Goal: Task Accomplishment & Management: Use online tool/utility

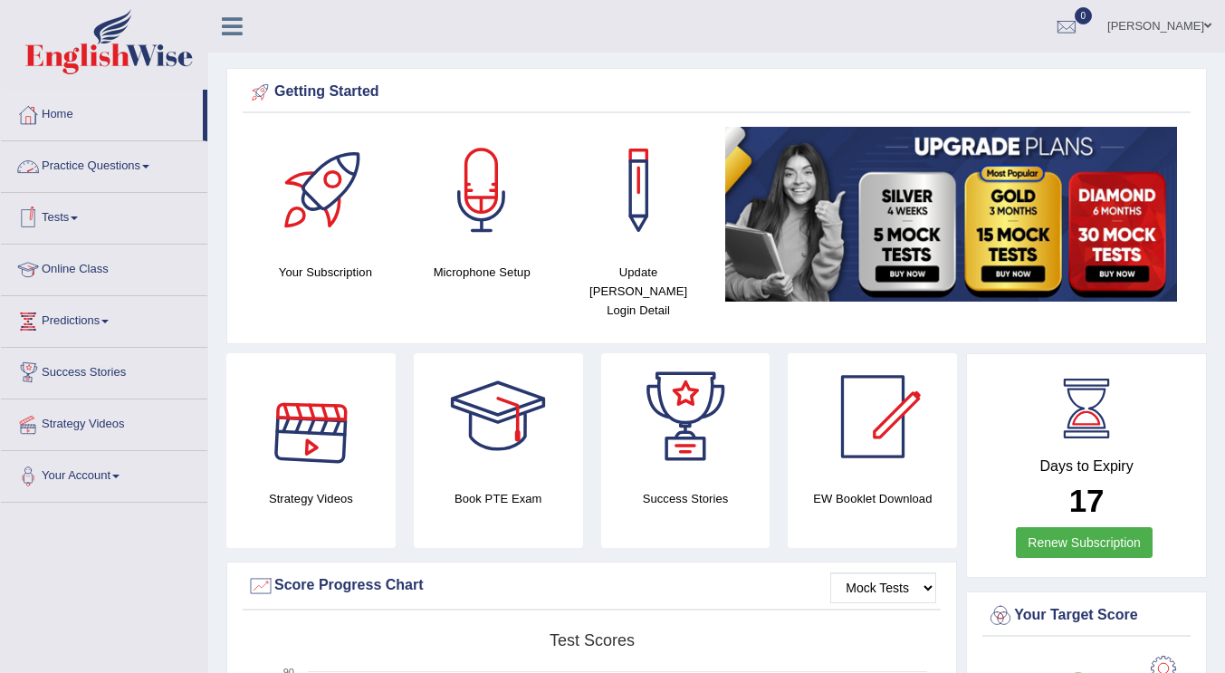
click at [153, 163] on link "Practice Questions" at bounding box center [104, 163] width 206 height 45
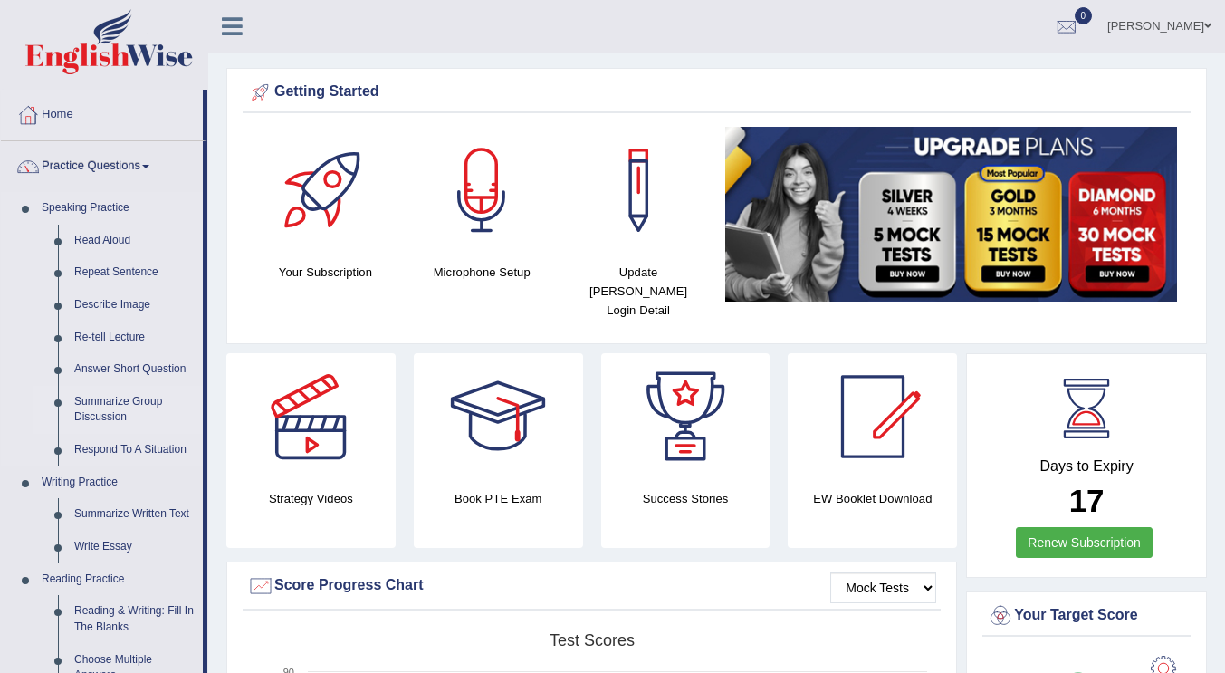
scroll to position [101, 0]
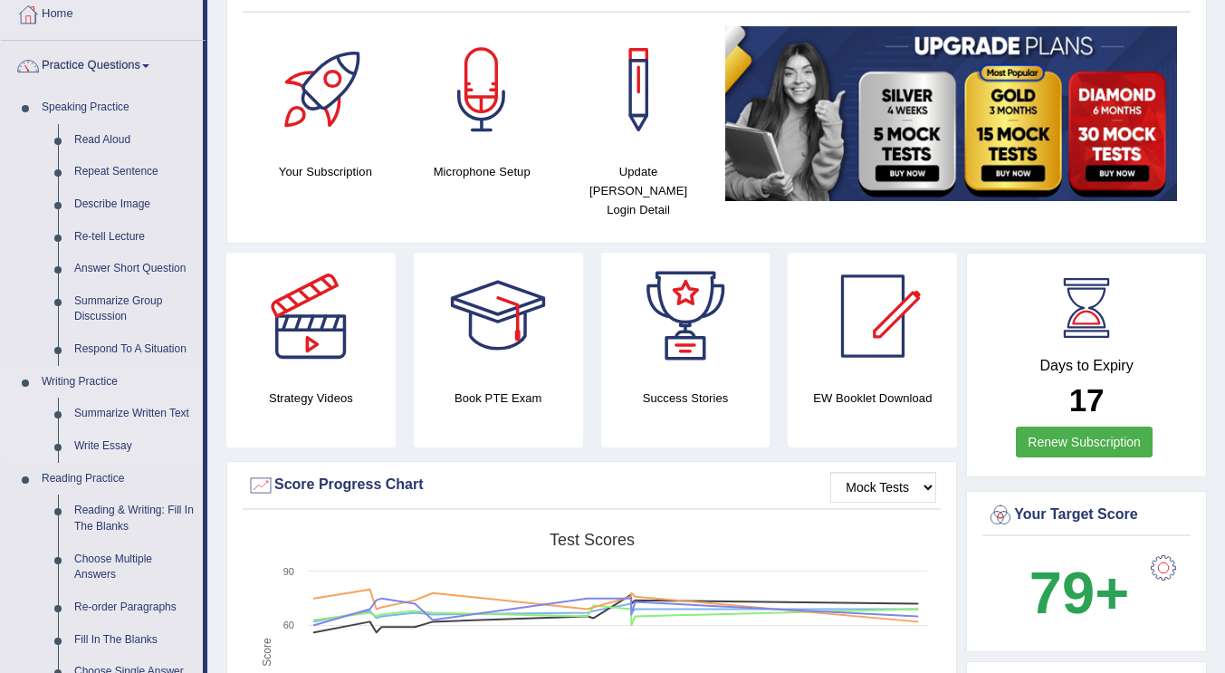
click at [105, 436] on link "Write Essay" at bounding box center [134, 446] width 137 height 33
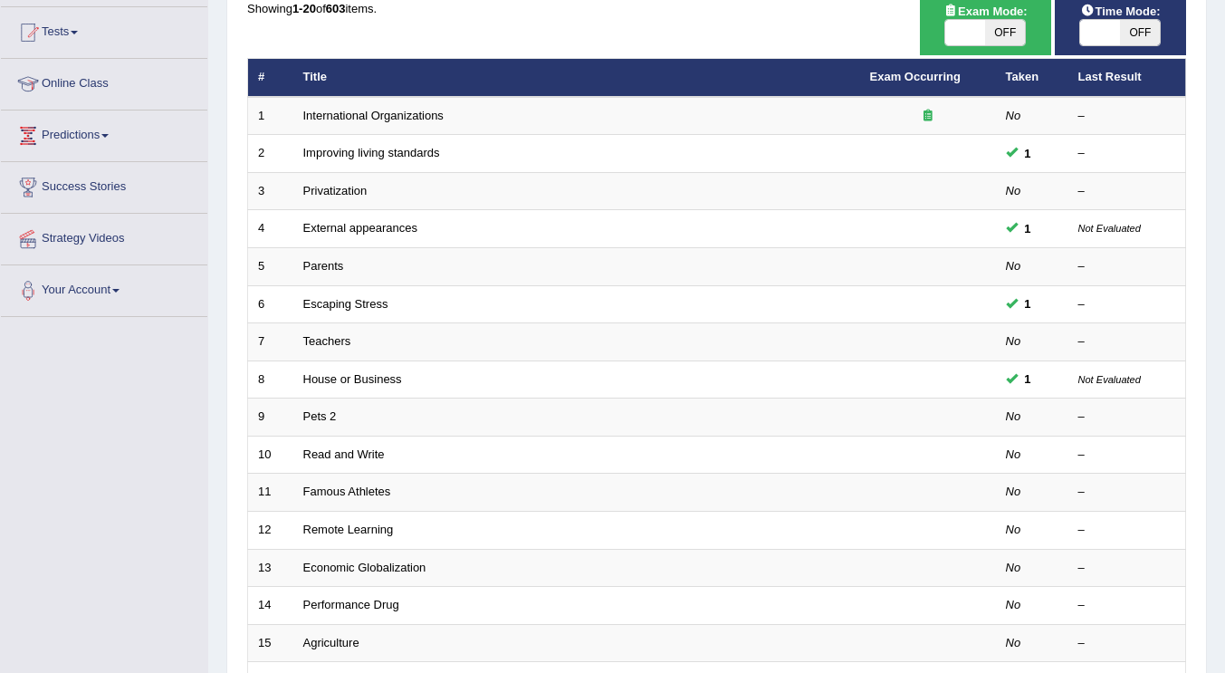
scroll to position [189, 0]
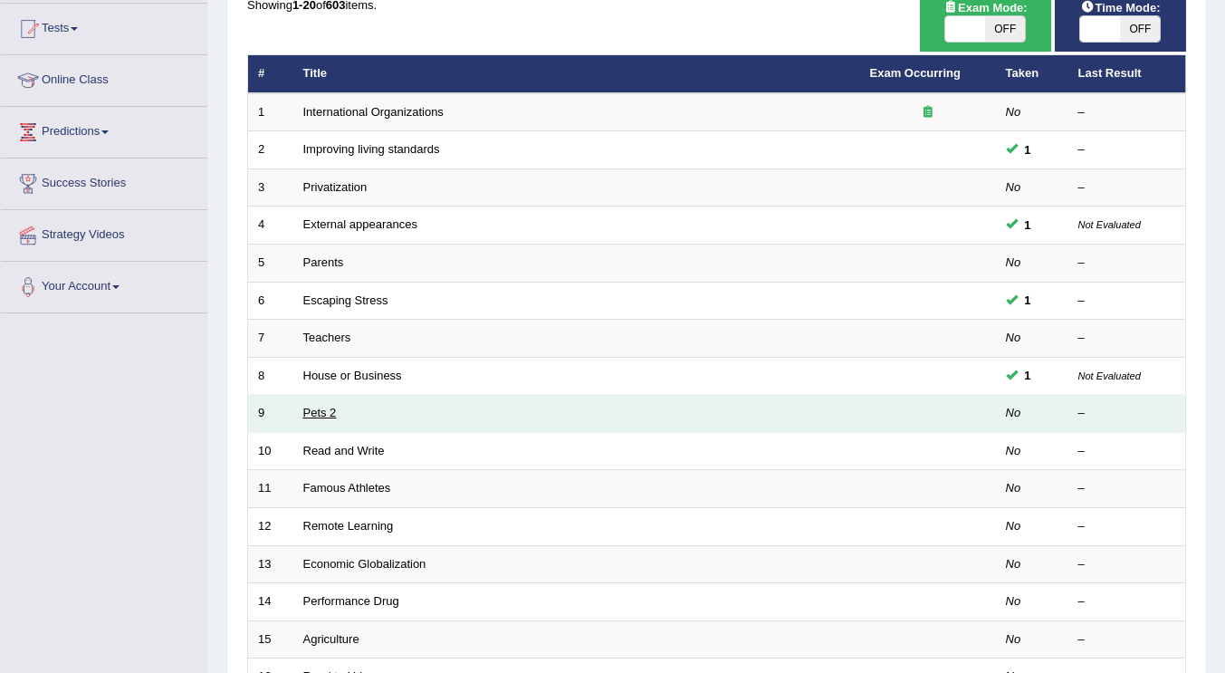
click at [325, 416] on link "Pets 2" at bounding box center [320, 413] width 34 height 14
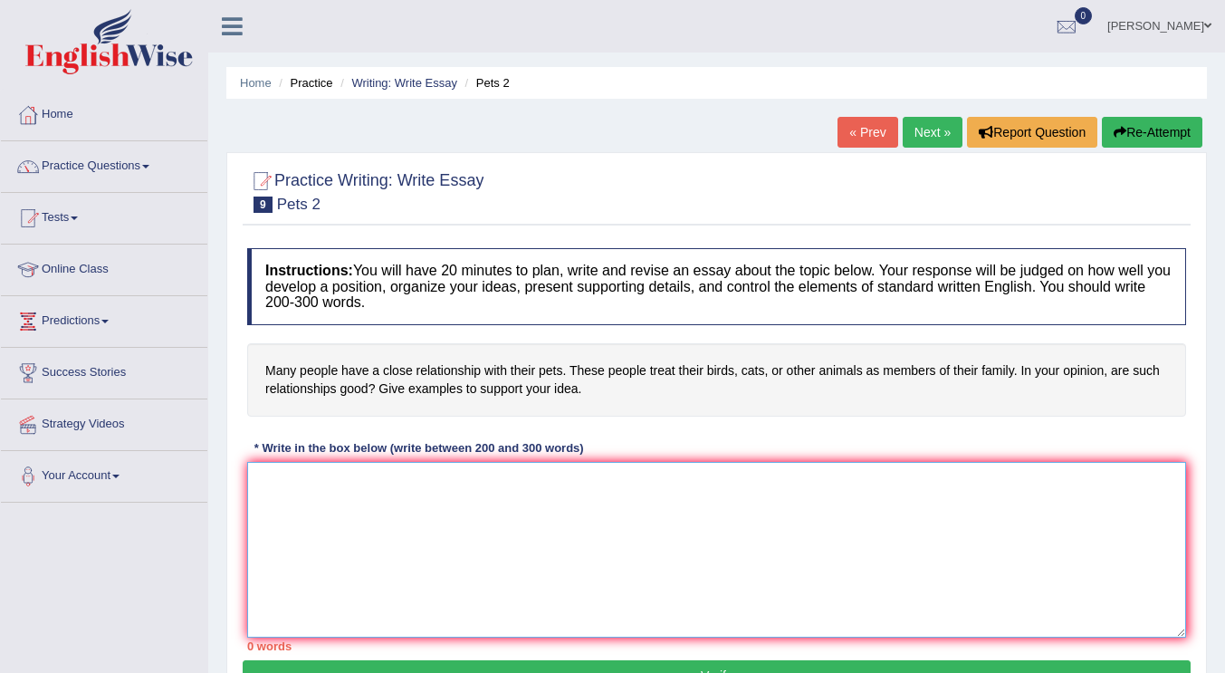
click at [406, 519] on textarea at bounding box center [716, 550] width 939 height 176
paste textarea "The increasing influence of (essay topic) on our lives has ignited numerous dis…"
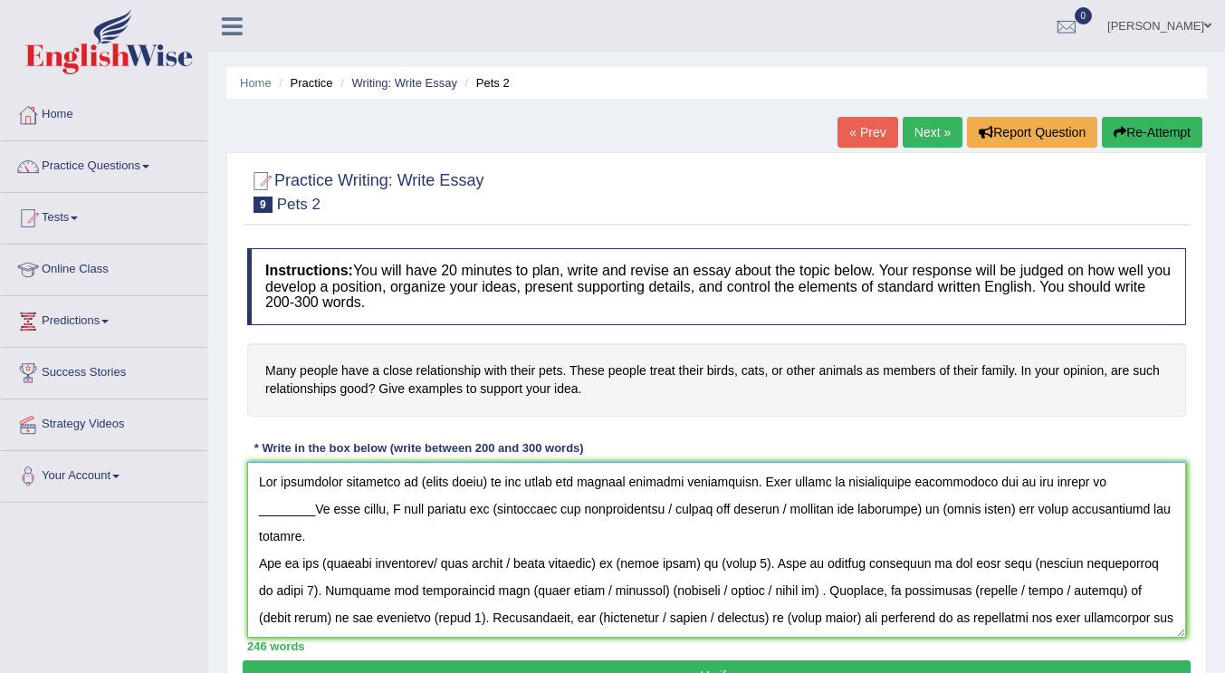
drag, startPoint x: 486, startPoint y: 482, endPoint x: 416, endPoint y: 480, distance: 70.7
click at [416, 480] on textarea at bounding box center [716, 550] width 939 height 176
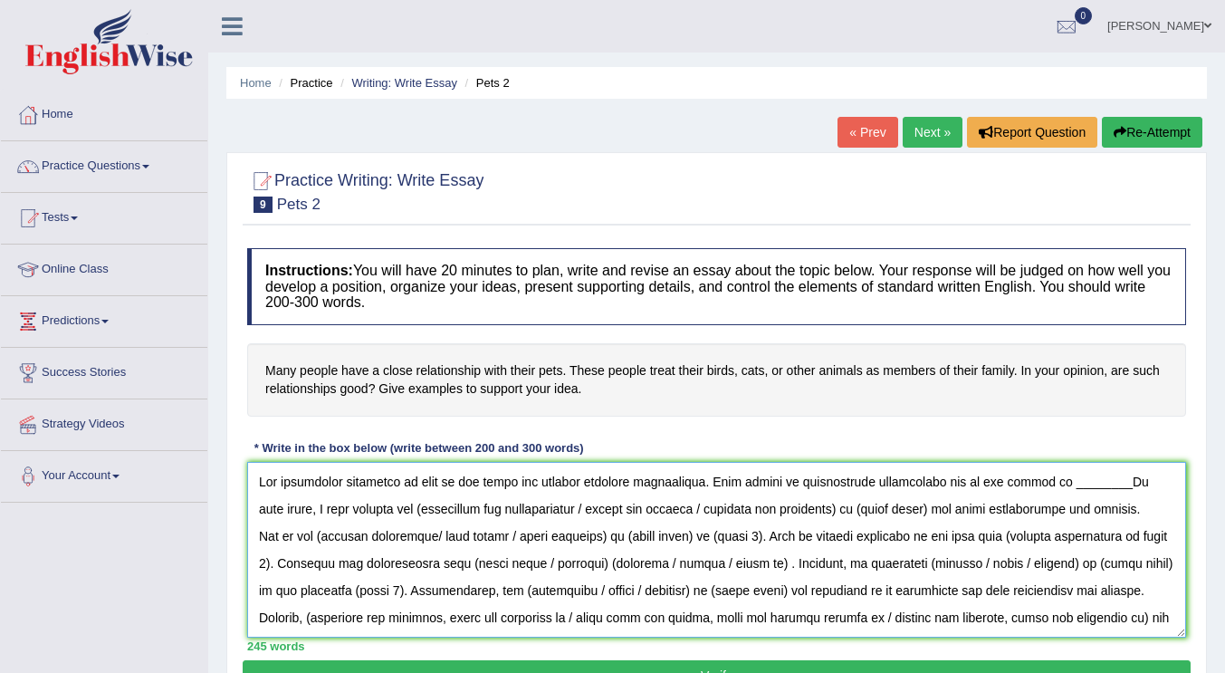
click at [1075, 481] on textarea at bounding box center [716, 550] width 939 height 176
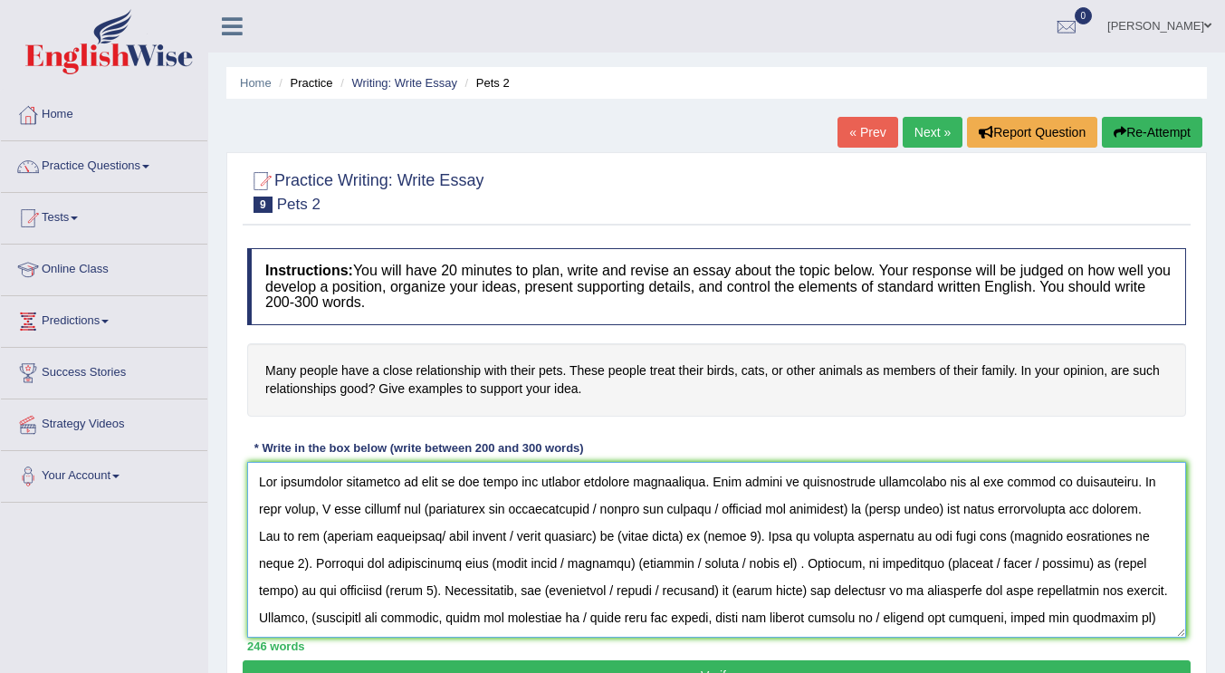
click at [401, 506] on textarea at bounding box center [716, 550] width 939 height 176
drag, startPoint x: 581, startPoint y: 505, endPoint x: 856, endPoint y: 513, distance: 274.5
click at [856, 513] on textarea at bounding box center [716, 550] width 939 height 176
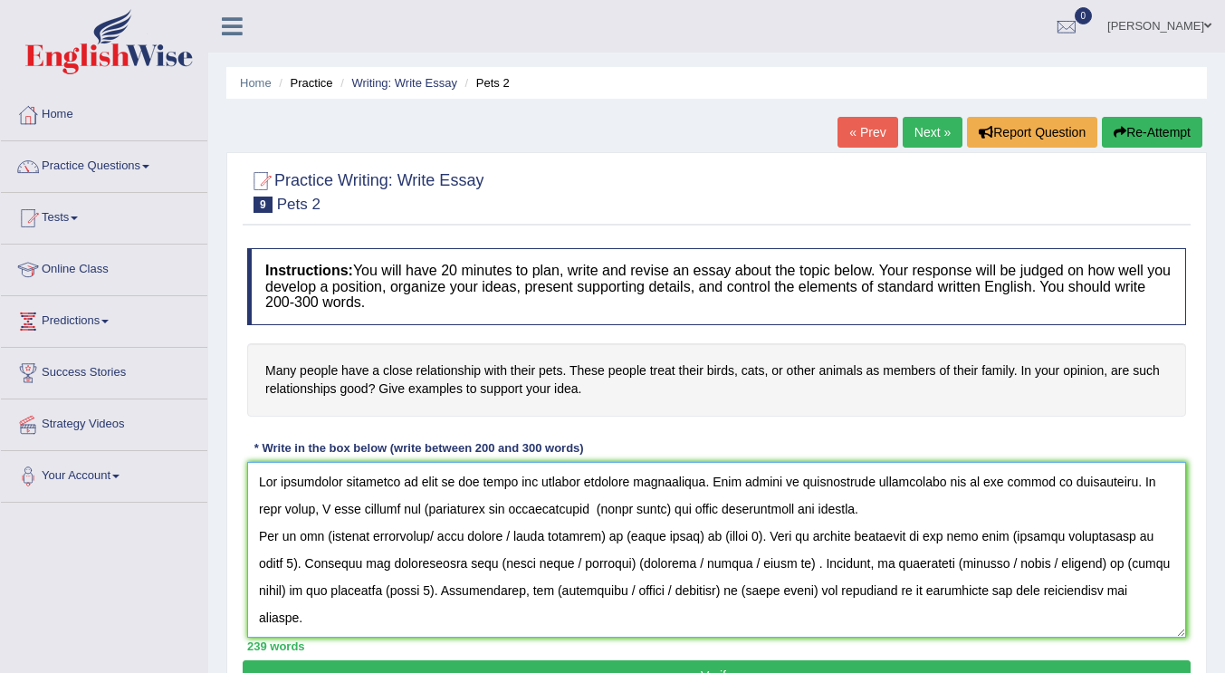
click at [403, 511] on textarea at bounding box center [716, 550] width 939 height 176
drag, startPoint x: 653, startPoint y: 506, endPoint x: 593, endPoint y: 436, distance: 92.5
click at [593, 436] on div "Instructions: You will have 20 minutes to plan, write and revise an essay about…" at bounding box center [717, 449] width 948 height 421
drag, startPoint x: 621, startPoint y: 491, endPoint x: 633, endPoint y: 519, distance: 30.4
click at [633, 519] on textarea at bounding box center [716, 550] width 939 height 176
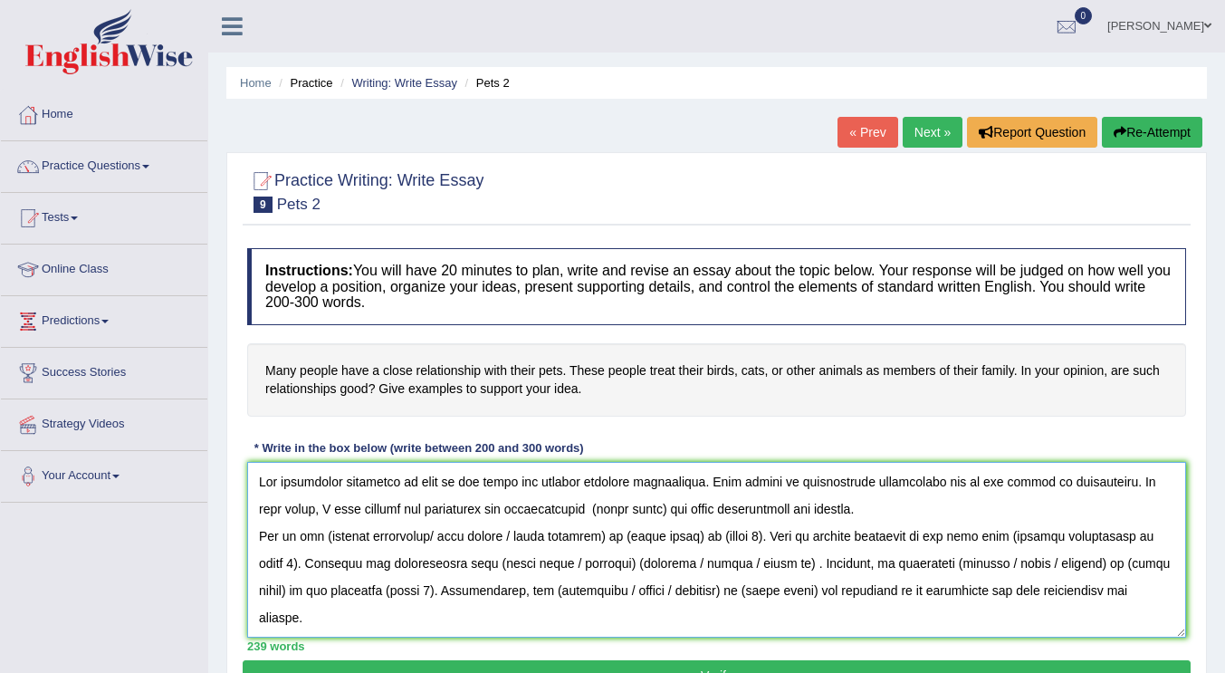
click at [647, 508] on textarea at bounding box center [716, 550] width 939 height 176
drag, startPoint x: 651, startPoint y: 507, endPoint x: 587, endPoint y: 485, distance: 67.9
click at [587, 485] on textarea at bounding box center [716, 550] width 939 height 176
click at [627, 513] on textarea at bounding box center [716, 550] width 939 height 176
click at [651, 504] on textarea at bounding box center [716, 550] width 939 height 176
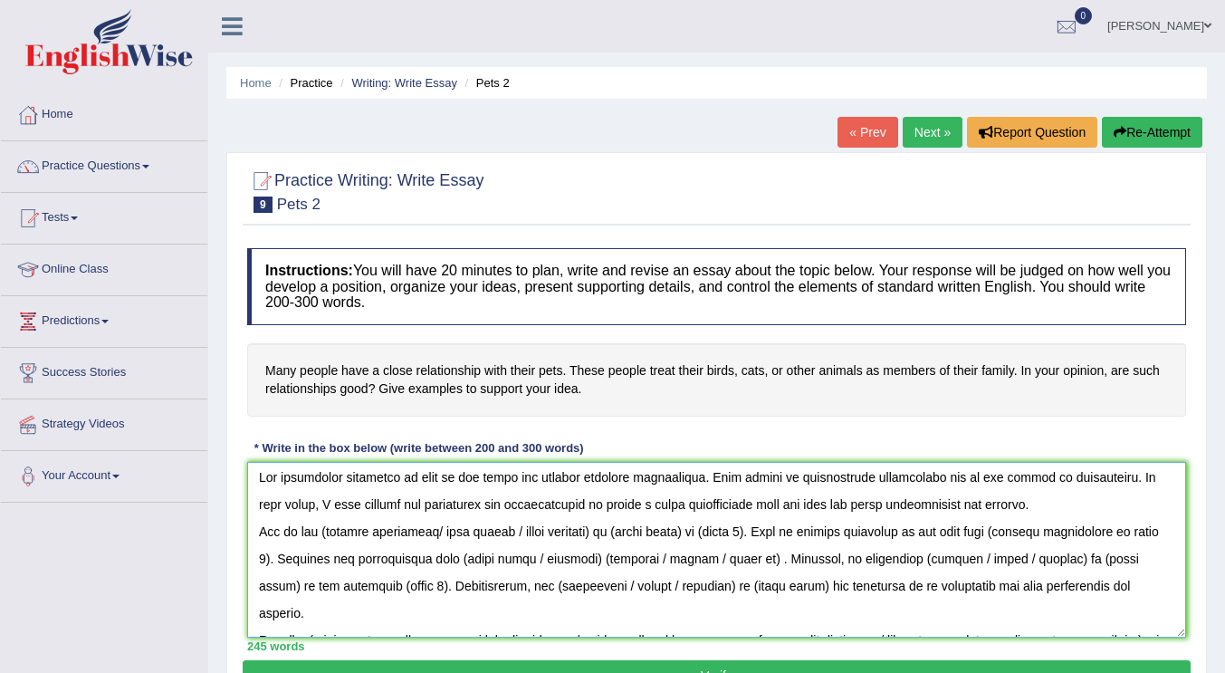
scroll to position [6, 0]
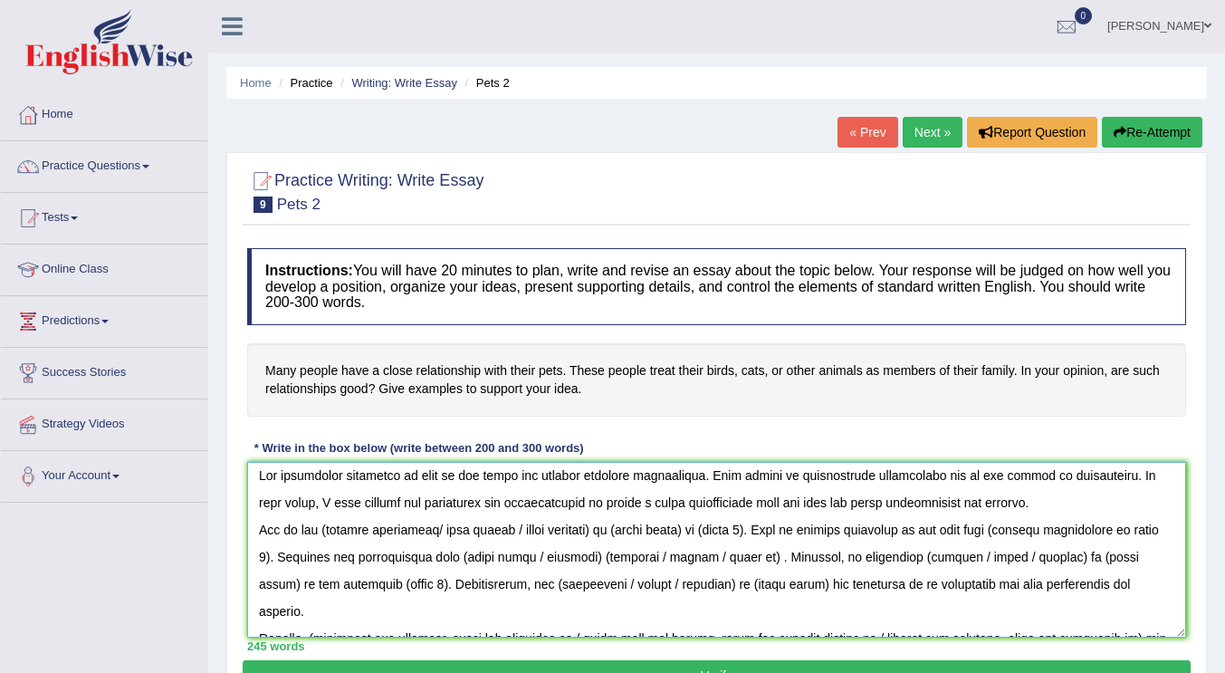
click at [325, 532] on textarea at bounding box center [716, 550] width 939 height 176
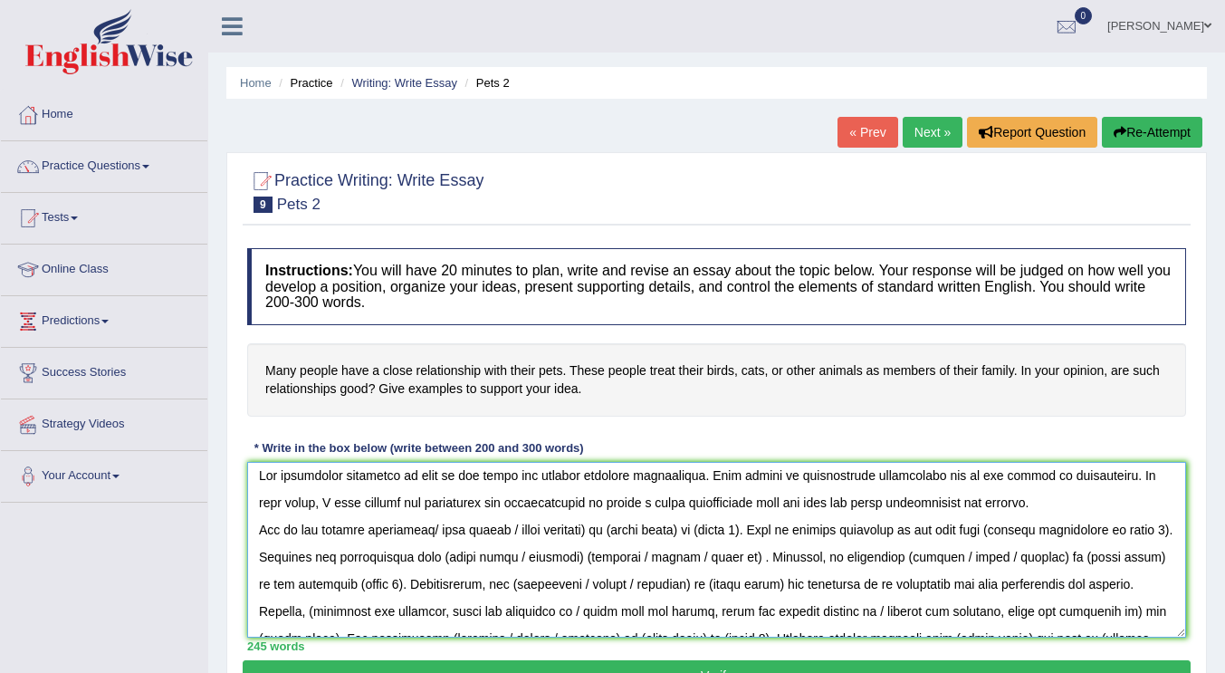
drag, startPoint x: 433, startPoint y: 528, endPoint x: 629, endPoint y: 528, distance: 196.5
click at [629, 528] on textarea at bounding box center [716, 550] width 939 height 176
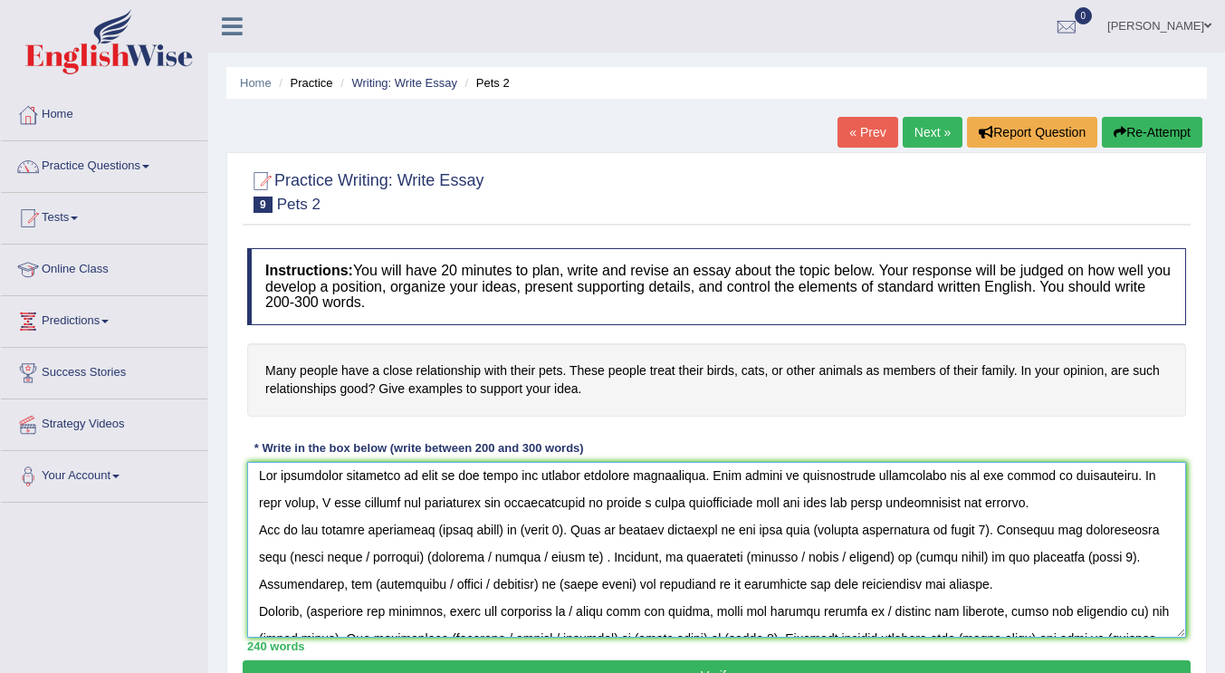
click at [445, 527] on textarea at bounding box center [716, 550] width 939 height 176
click at [467, 529] on textarea at bounding box center [716, 550] width 939 height 176
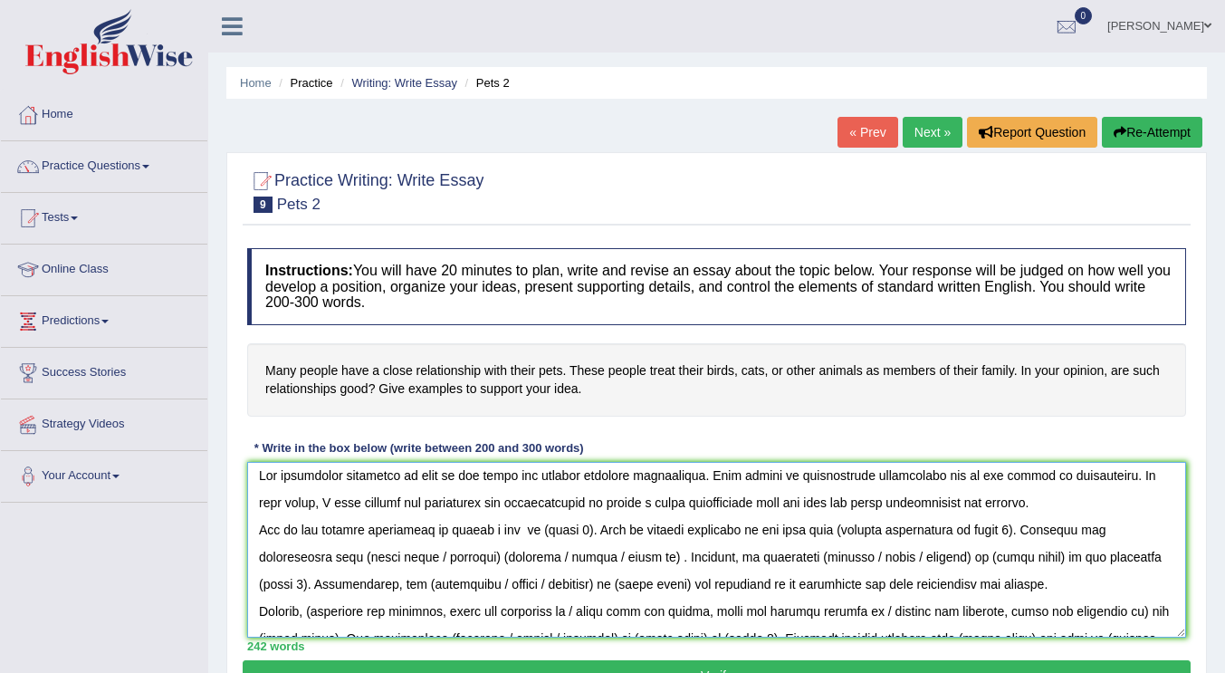
click at [590, 529] on textarea at bounding box center [716, 550] width 939 height 176
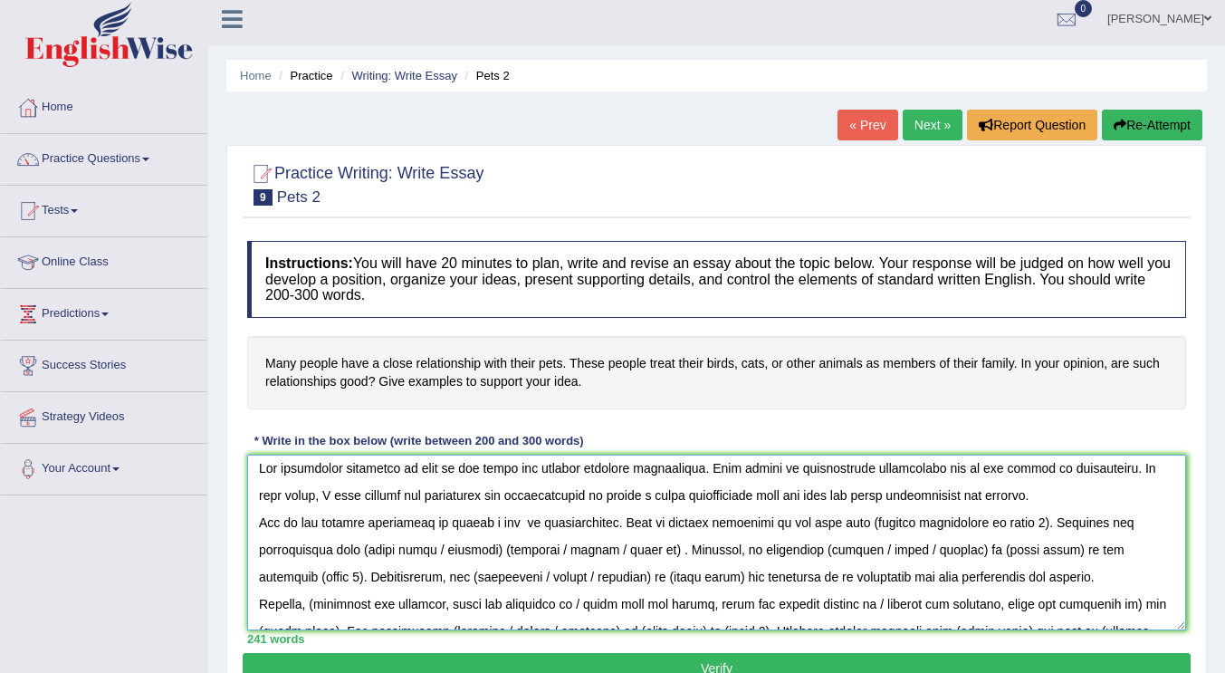
scroll to position [8, 0]
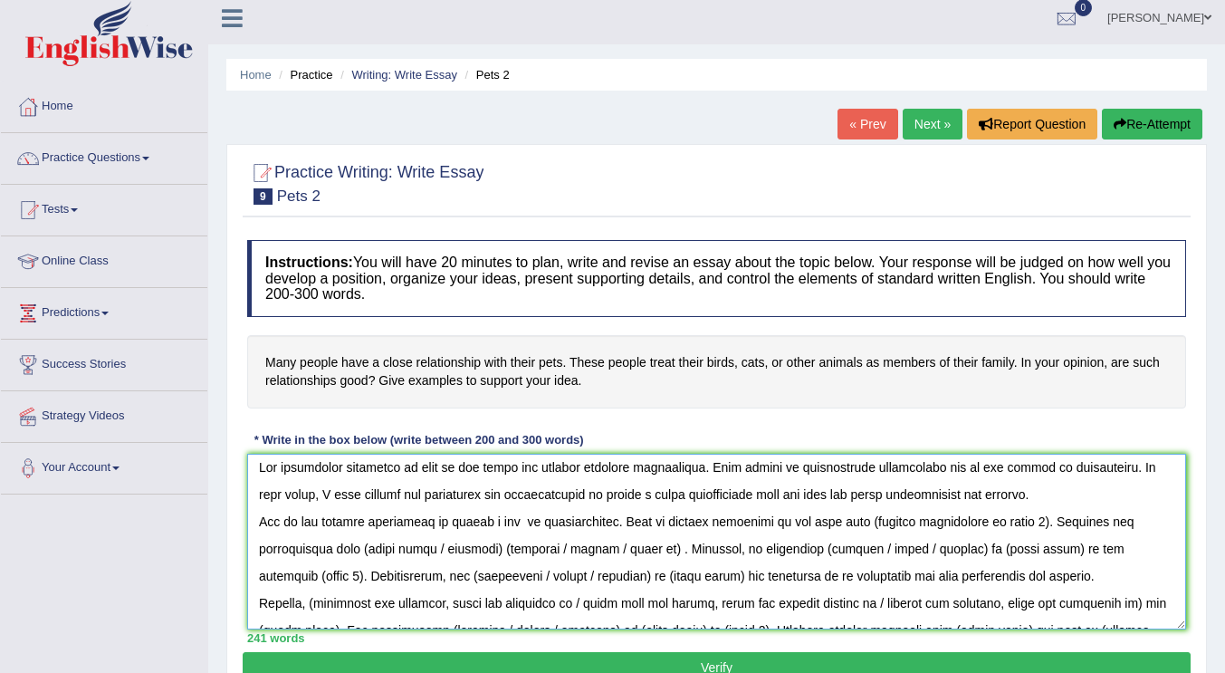
click at [1032, 522] on textarea at bounding box center [716, 542] width 939 height 176
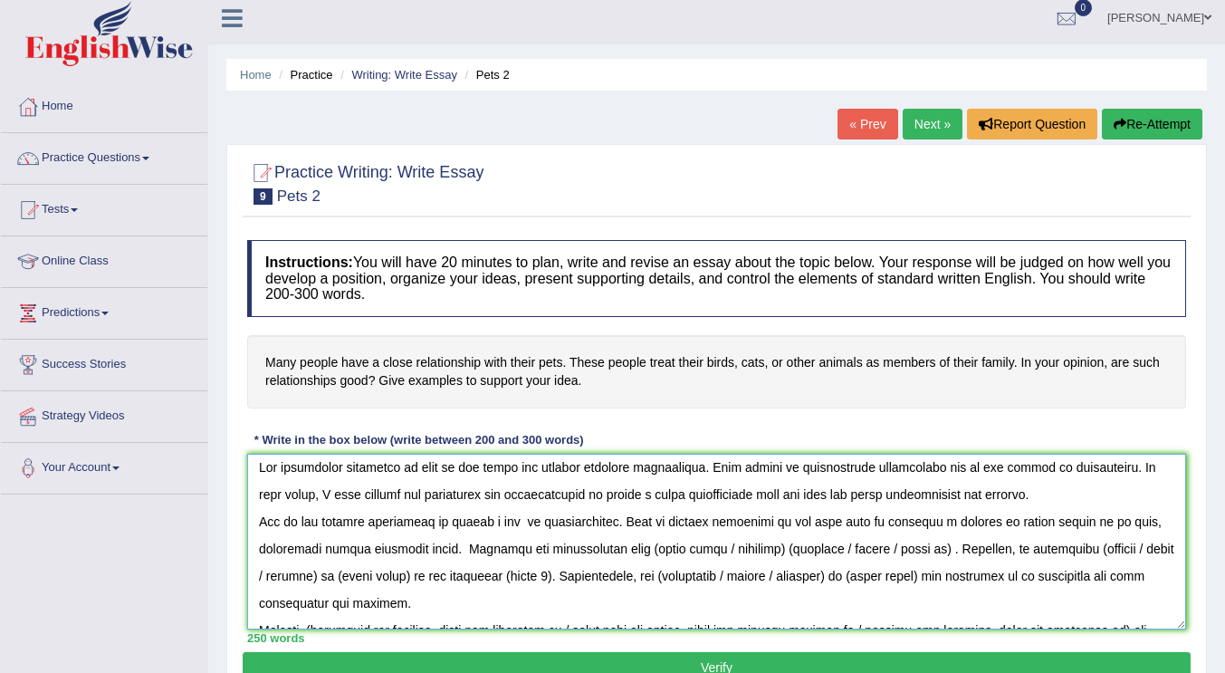
drag, startPoint x: 700, startPoint y: 550, endPoint x: 764, endPoint y: 553, distance: 64.4
click at [764, 553] on textarea at bounding box center [716, 542] width 939 height 176
click at [628, 549] on textarea at bounding box center [716, 542] width 939 height 176
drag, startPoint x: 693, startPoint y: 549, endPoint x: 629, endPoint y: 546, distance: 63.4
click at [629, 546] on textarea at bounding box center [716, 542] width 939 height 176
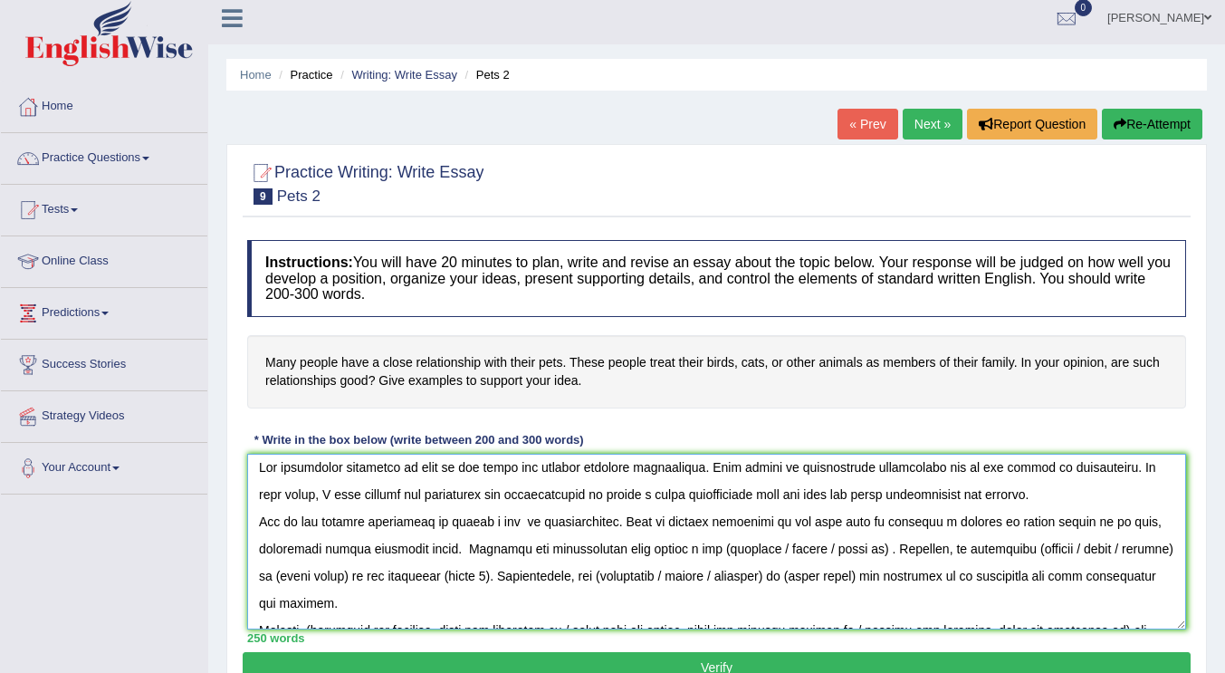
click at [706, 550] on textarea at bounding box center [716, 542] width 939 height 176
drag, startPoint x: 759, startPoint y: 551, endPoint x: 865, endPoint y: 551, distance: 105.9
click at [865, 551] on textarea at bounding box center [716, 542] width 939 height 176
click at [1003, 546] on textarea at bounding box center [716, 542] width 939 height 176
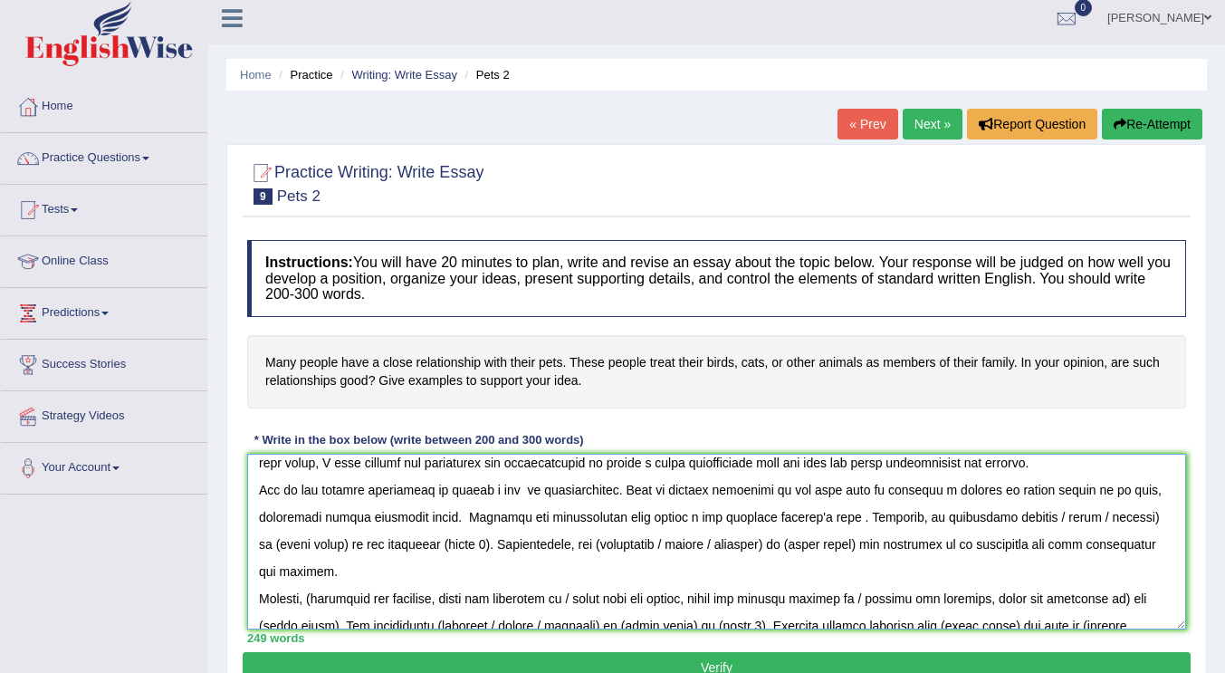
drag, startPoint x: 1043, startPoint y: 544, endPoint x: 1165, endPoint y: 512, distance: 126.5
click at [1165, 512] on textarea at bounding box center [716, 542] width 939 height 176
click at [561, 541] on textarea at bounding box center [716, 542] width 939 height 176
drag, startPoint x: 436, startPoint y: 544, endPoint x: 360, endPoint y: 549, distance: 75.3
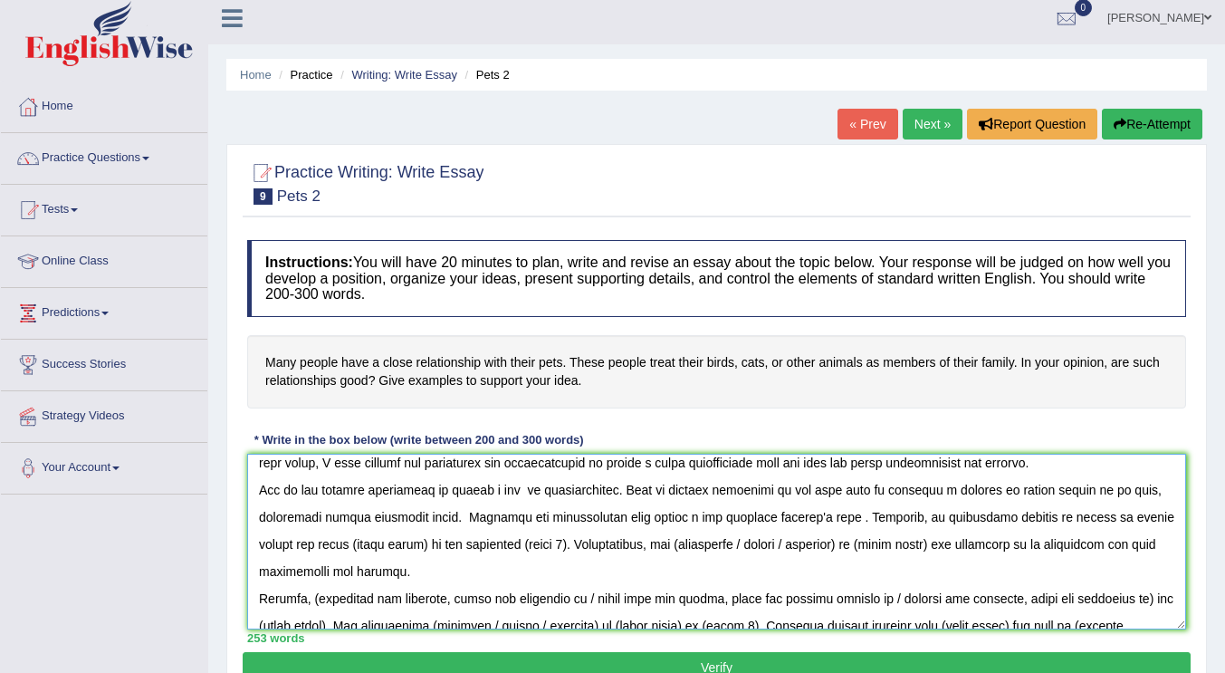
click at [360, 549] on textarea at bounding box center [716, 542] width 939 height 176
click at [425, 547] on textarea at bounding box center [716, 542] width 939 height 176
drag, startPoint x: 488, startPoint y: 546, endPoint x: 441, endPoint y: 545, distance: 47.1
click at [441, 545] on textarea at bounding box center [716, 542] width 939 height 176
click at [569, 547] on textarea at bounding box center [716, 542] width 939 height 176
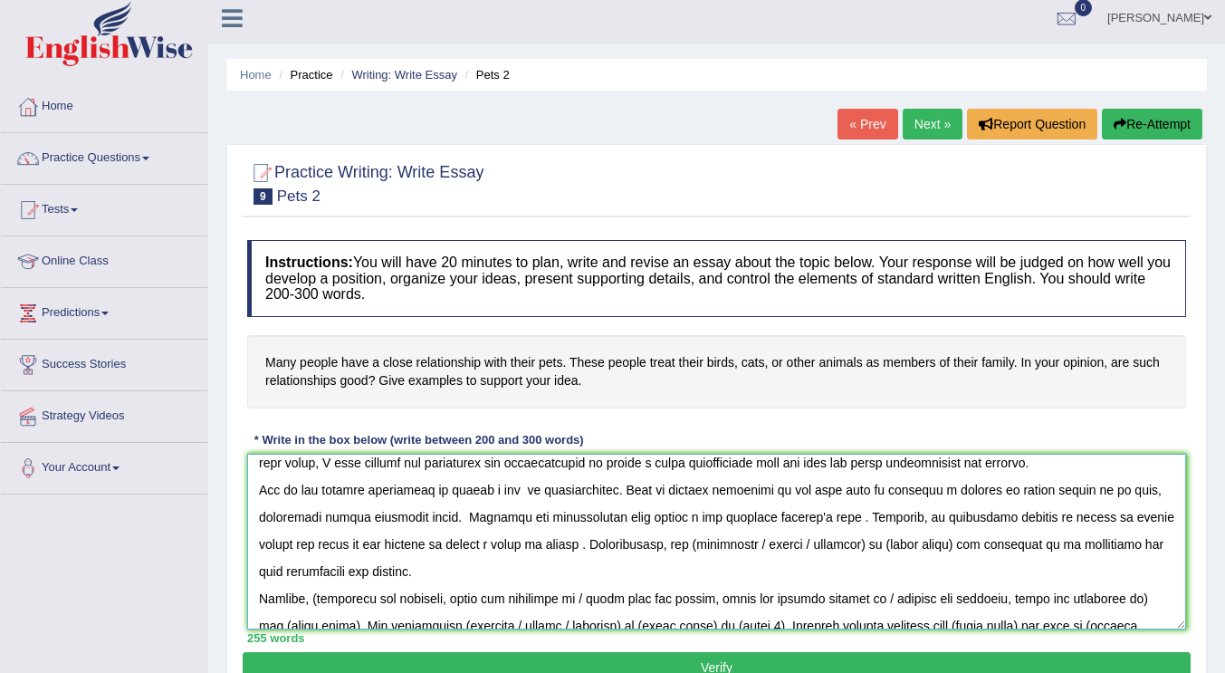
click at [569, 547] on textarea at bounding box center [716, 542] width 939 height 176
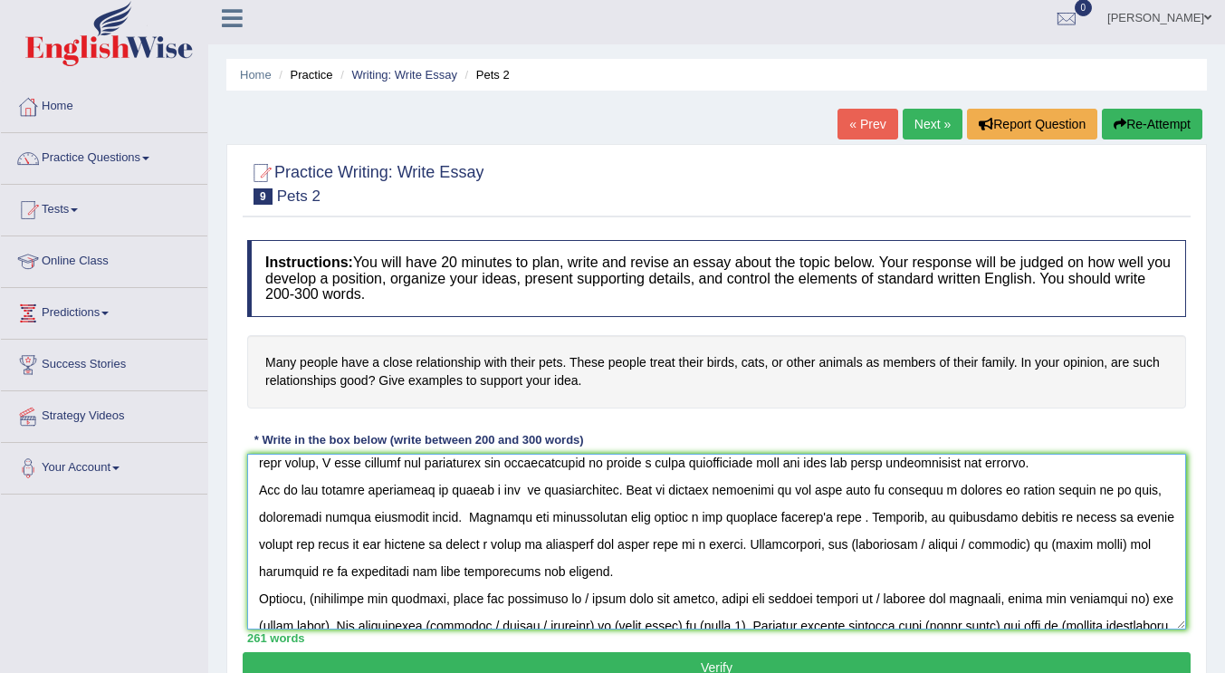
click at [854, 538] on textarea at bounding box center [716, 542] width 939 height 176
drag, startPoint x: 921, startPoint y: 539, endPoint x: 1054, endPoint y: 540, distance: 133.1
click at [1054, 540] on textarea at bounding box center [716, 542] width 939 height 176
drag, startPoint x: 992, startPoint y: 544, endPoint x: 923, endPoint y: 546, distance: 69.7
click at [923, 546] on textarea at bounding box center [716, 542] width 939 height 176
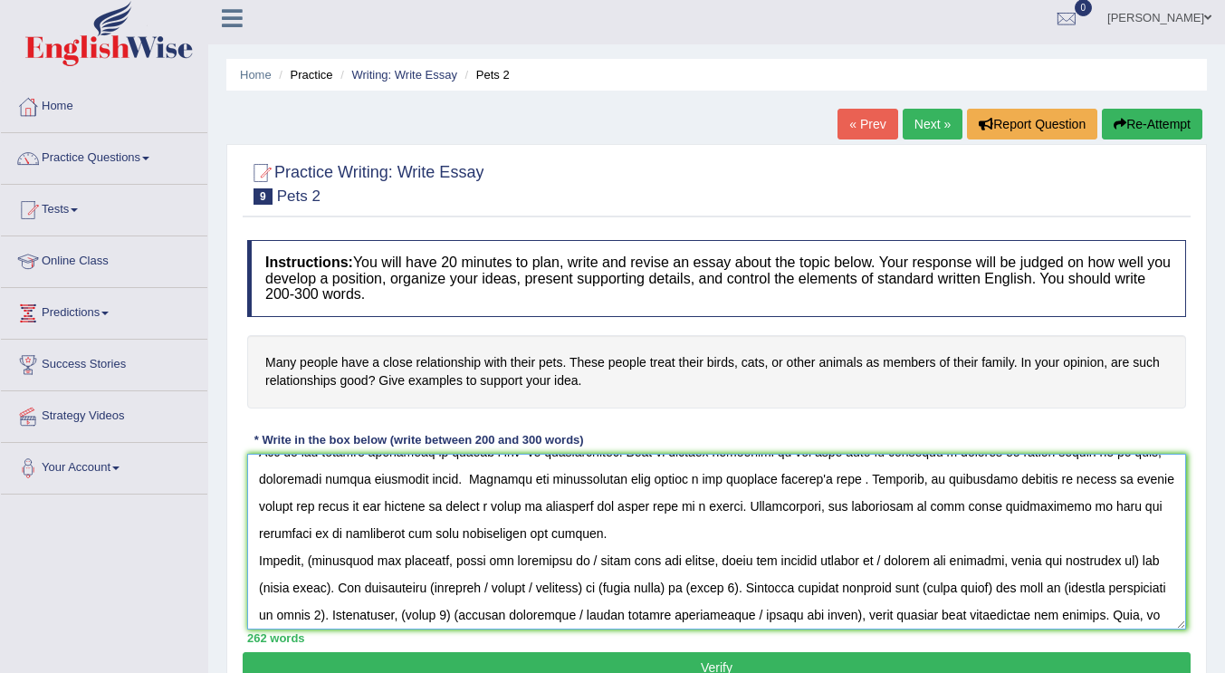
scroll to position [78, 0]
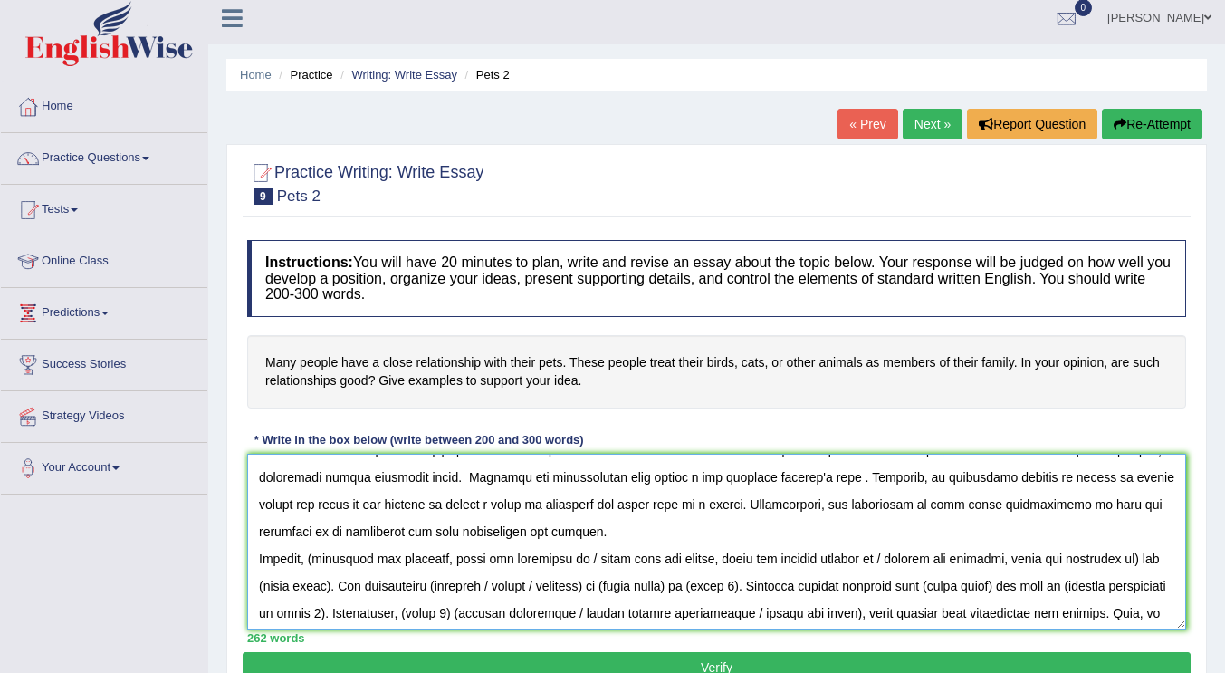
click at [319, 560] on textarea at bounding box center [716, 542] width 939 height 176
drag, startPoint x: 442, startPoint y: 559, endPoint x: 491, endPoint y: 555, distance: 49.0
click at [491, 555] on textarea at bounding box center [716, 542] width 939 height 176
click at [599, 548] on textarea at bounding box center [716, 542] width 939 height 176
drag, startPoint x: 577, startPoint y: 555, endPoint x: 1123, endPoint y: 560, distance: 546.0
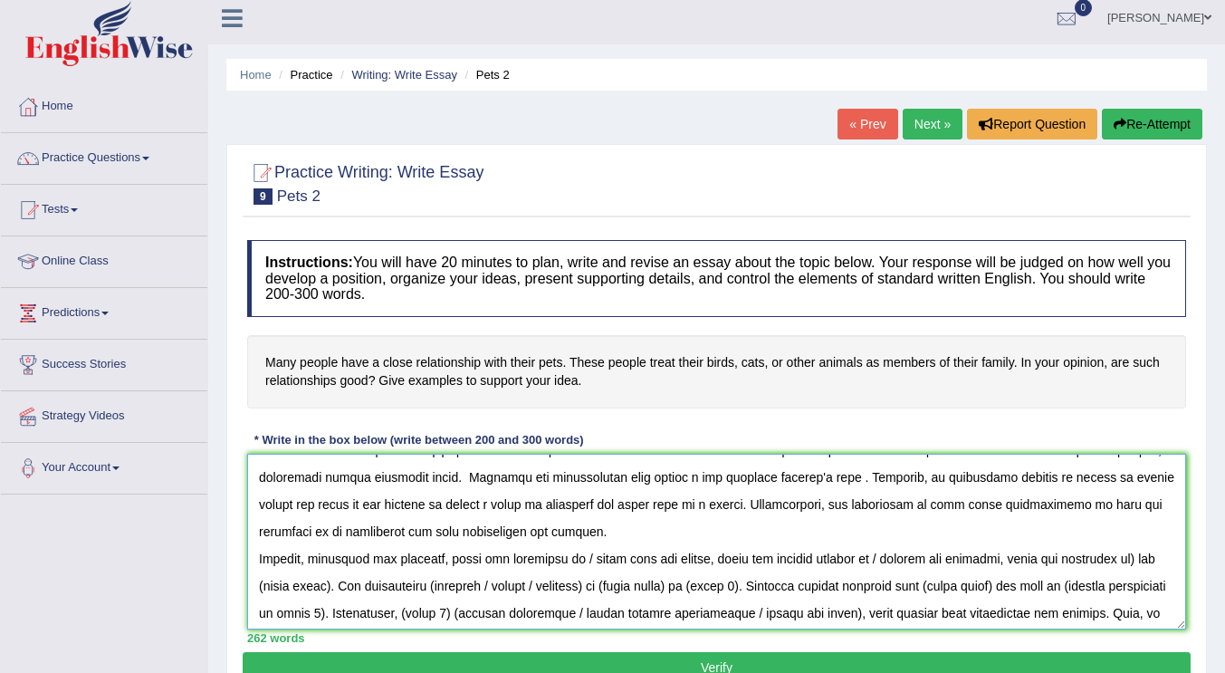
click at [1123, 560] on textarea at bounding box center [716, 542] width 939 height 176
click at [671, 566] on textarea at bounding box center [716, 542] width 939 height 176
click at [784, 561] on textarea at bounding box center [716, 542] width 939 height 176
drag, startPoint x: 834, startPoint y: 559, endPoint x: 1038, endPoint y: 555, distance: 203.8
click at [1038, 555] on textarea at bounding box center [716, 542] width 939 height 176
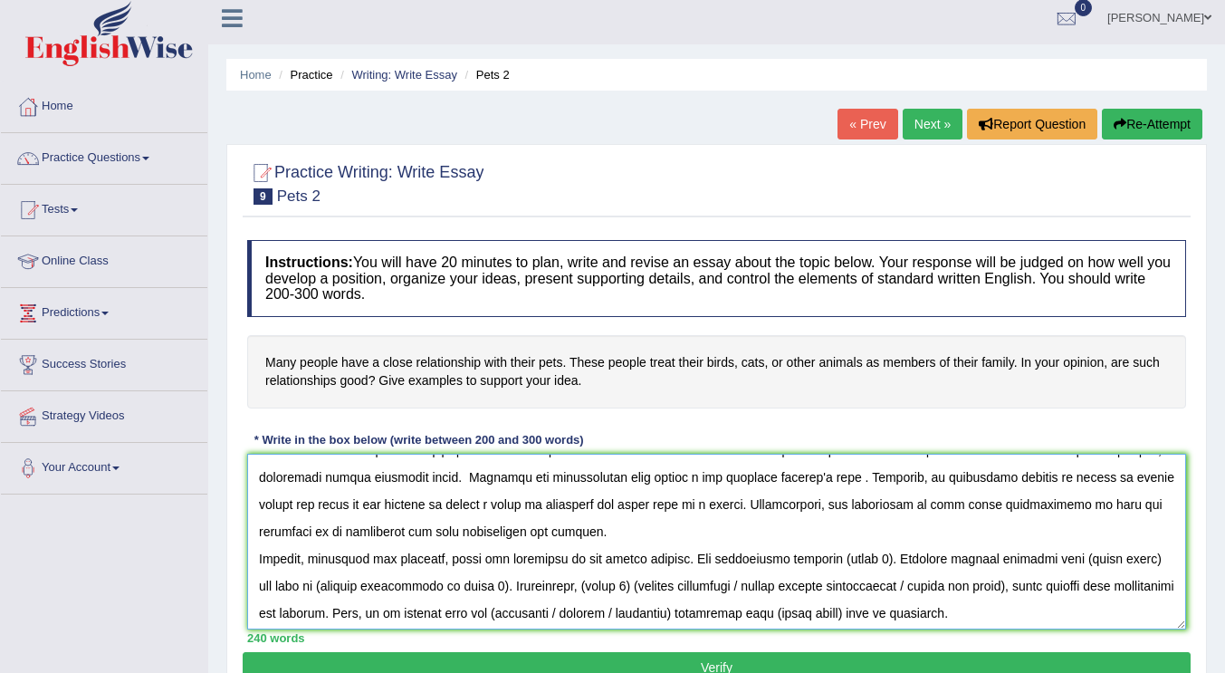
click at [840, 559] on textarea at bounding box center [716, 542] width 939 height 176
drag, startPoint x: 877, startPoint y: 558, endPoint x: 837, endPoint y: 567, distance: 41.7
click at [837, 567] on textarea at bounding box center [716, 542] width 939 height 176
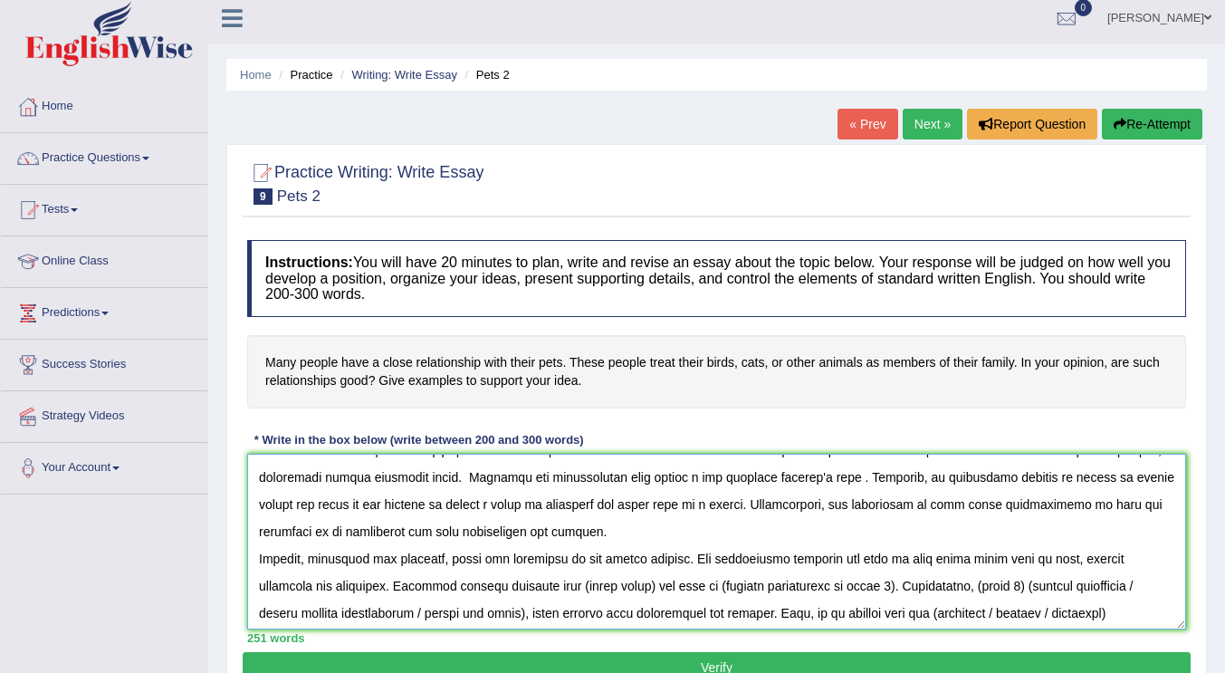
drag, startPoint x: 579, startPoint y: 585, endPoint x: 653, endPoint y: 589, distance: 74.3
click at [653, 589] on textarea at bounding box center [716, 542] width 939 height 176
drag, startPoint x: 726, startPoint y: 586, endPoint x: 893, endPoint y: 586, distance: 166.6
click at [893, 586] on textarea at bounding box center [716, 542] width 939 height 176
click at [906, 587] on textarea at bounding box center [716, 542] width 939 height 176
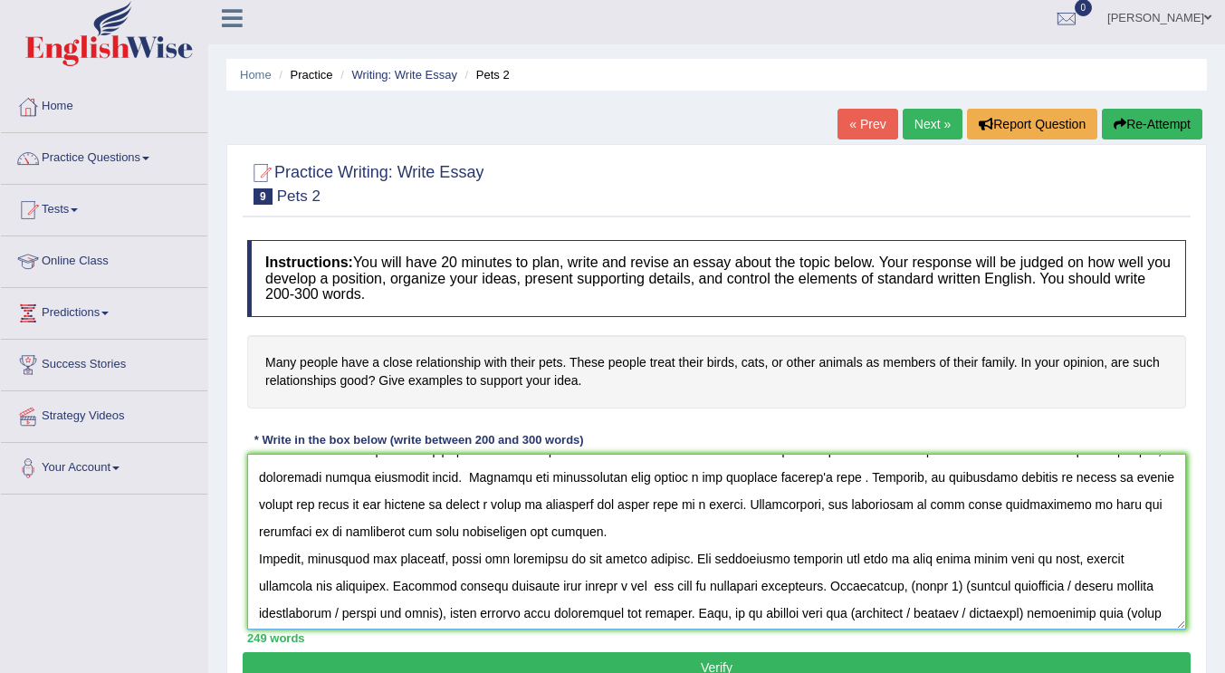
drag, startPoint x: 949, startPoint y: 582, endPoint x: 906, endPoint y: 582, distance: 43.5
click at [906, 582] on textarea at bounding box center [716, 542] width 939 height 176
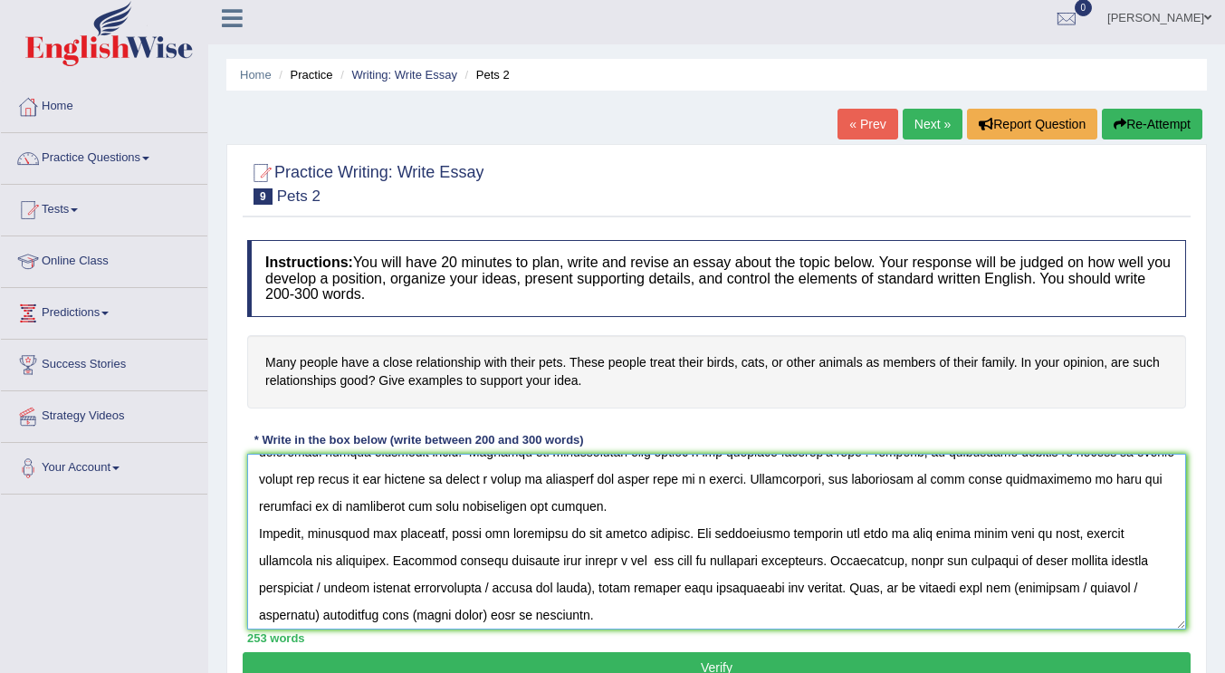
scroll to position [109, 0]
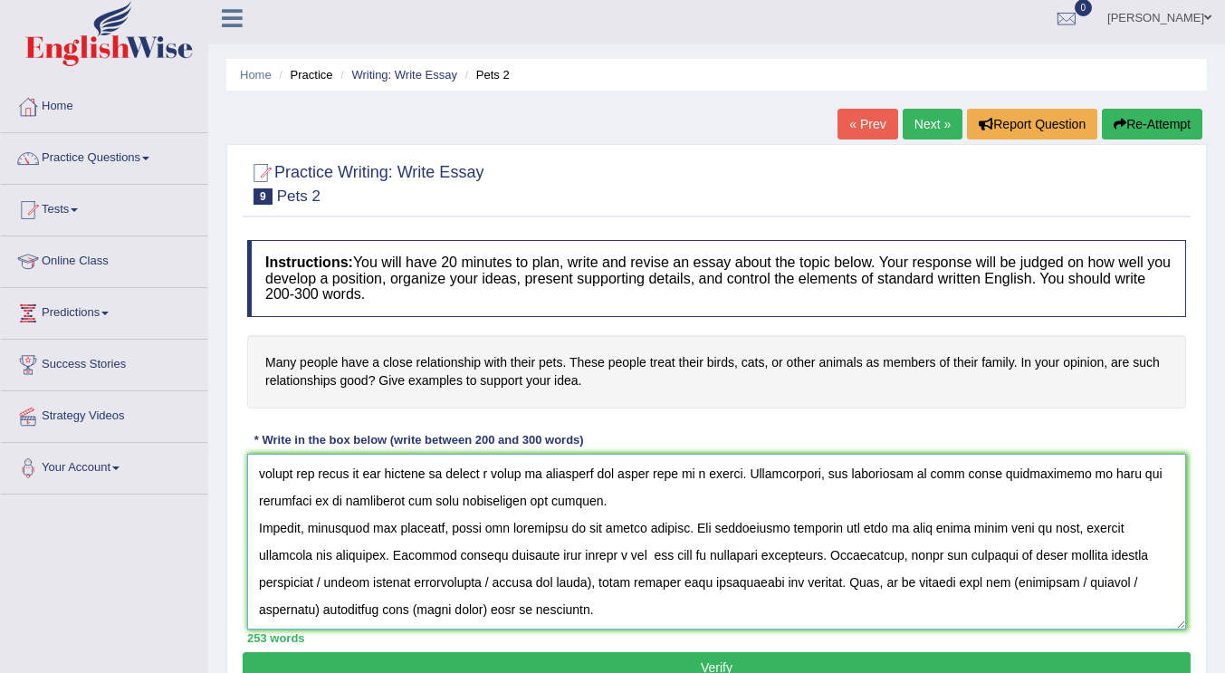
click at [600, 582] on textarea at bounding box center [716, 542] width 939 height 176
drag, startPoint x: 600, startPoint y: 582, endPoint x: 324, endPoint y: 577, distance: 276.2
click at [324, 577] on textarea at bounding box center [716, 542] width 939 height 176
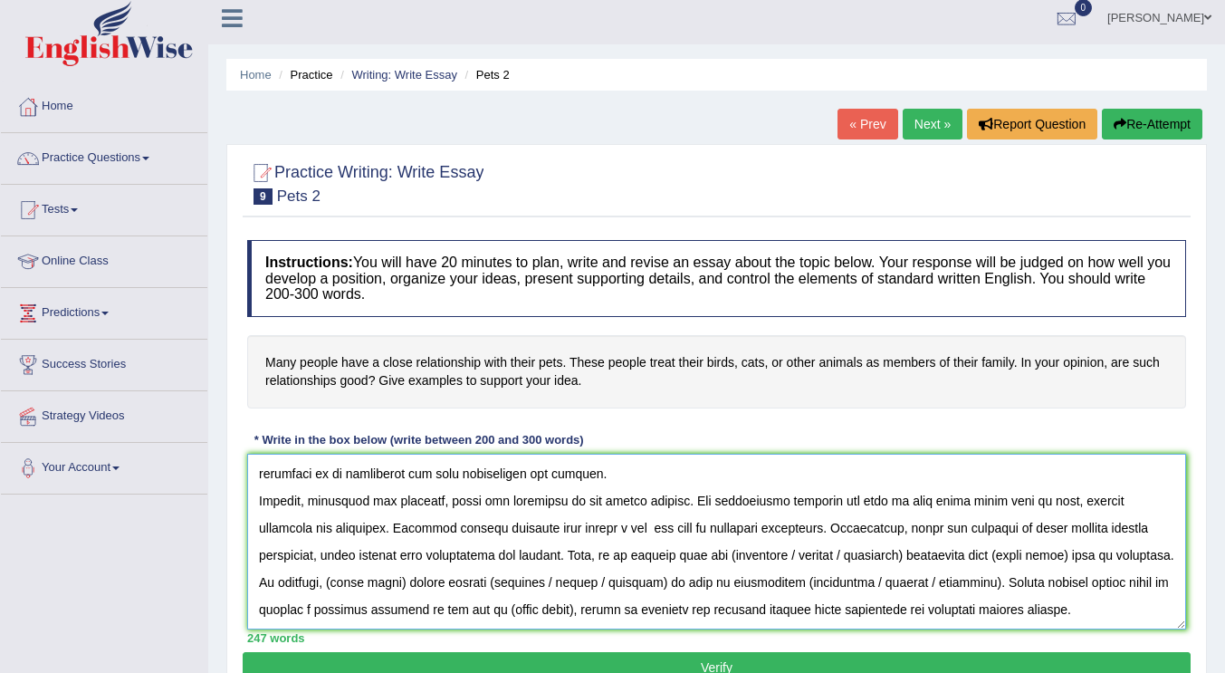
scroll to position [150, 0]
click at [722, 541] on textarea at bounding box center [716, 542] width 939 height 176
drag, startPoint x: 780, startPoint y: 538, endPoint x: 894, endPoint y: 542, distance: 114.2
click at [894, 542] on textarea at bounding box center [716, 542] width 939 height 176
drag, startPoint x: 944, startPoint y: 538, endPoint x: 871, endPoint y: 542, distance: 73.5
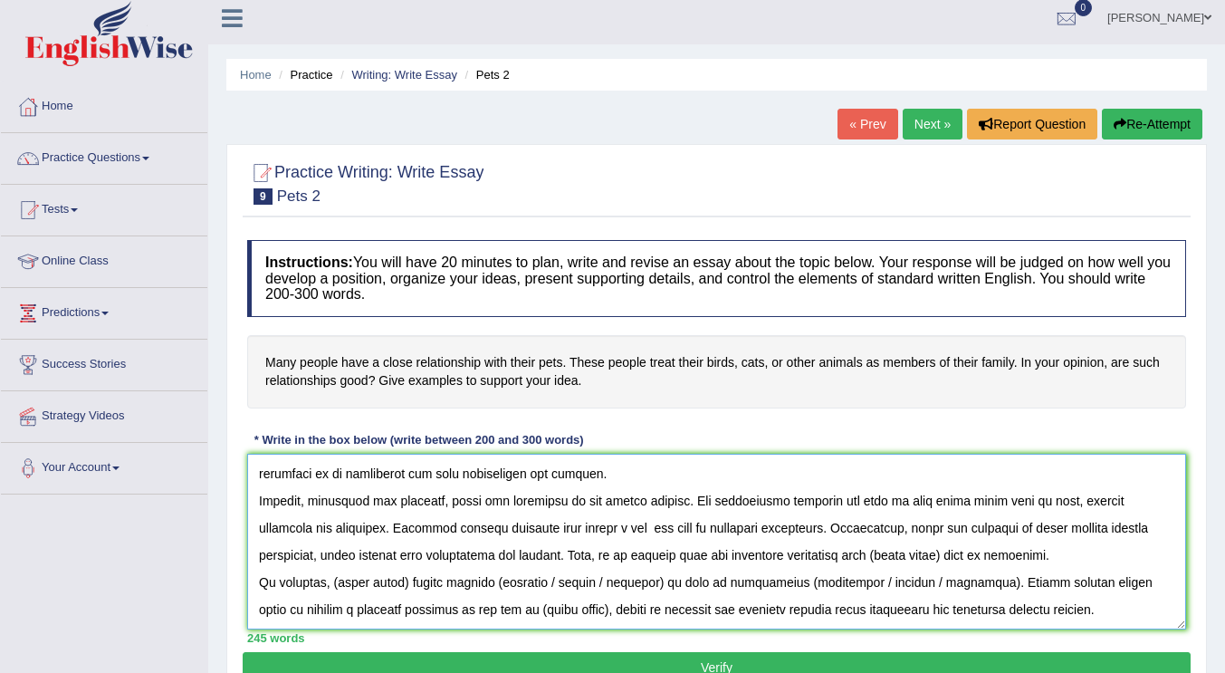
click at [871, 542] on textarea at bounding box center [716, 542] width 939 height 176
drag, startPoint x: 404, startPoint y: 557, endPoint x: 334, endPoint y: 549, distance: 70.2
click at [334, 549] on textarea at bounding box center [716, 542] width 939 height 176
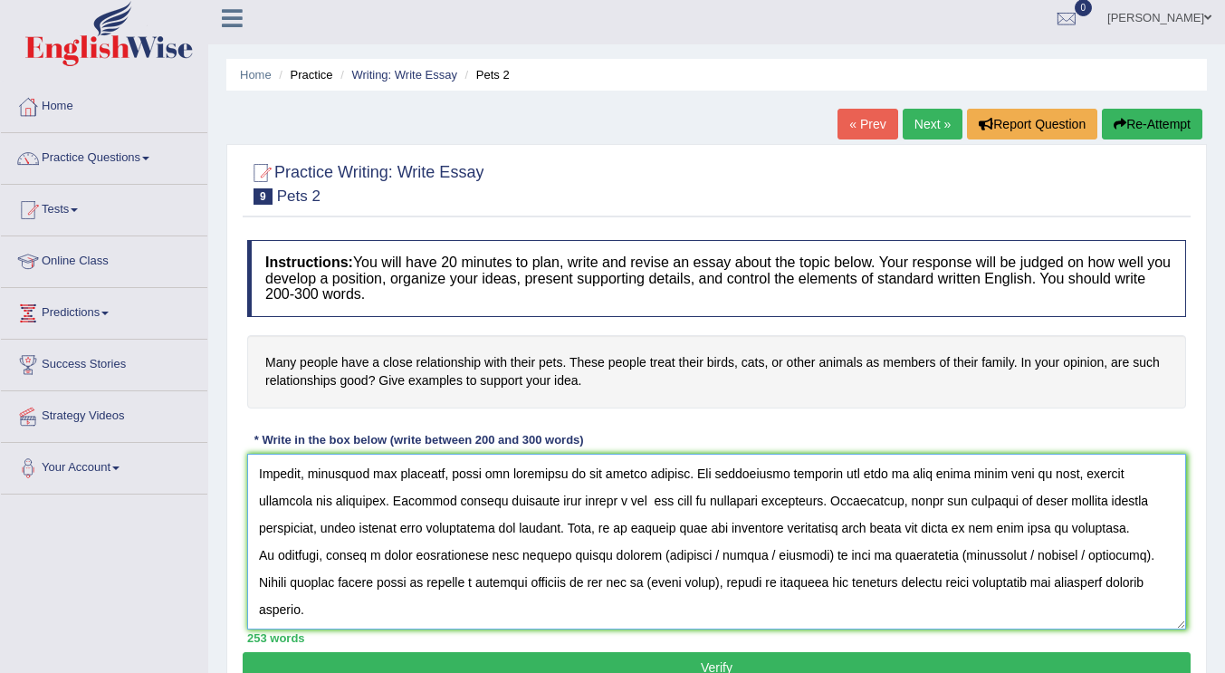
click at [641, 559] on textarea at bounding box center [716, 542] width 939 height 176
drag, startPoint x: 687, startPoint y: 548, endPoint x: 802, endPoint y: 564, distance: 116.2
click at [802, 564] on textarea at bounding box center [716, 542] width 939 height 176
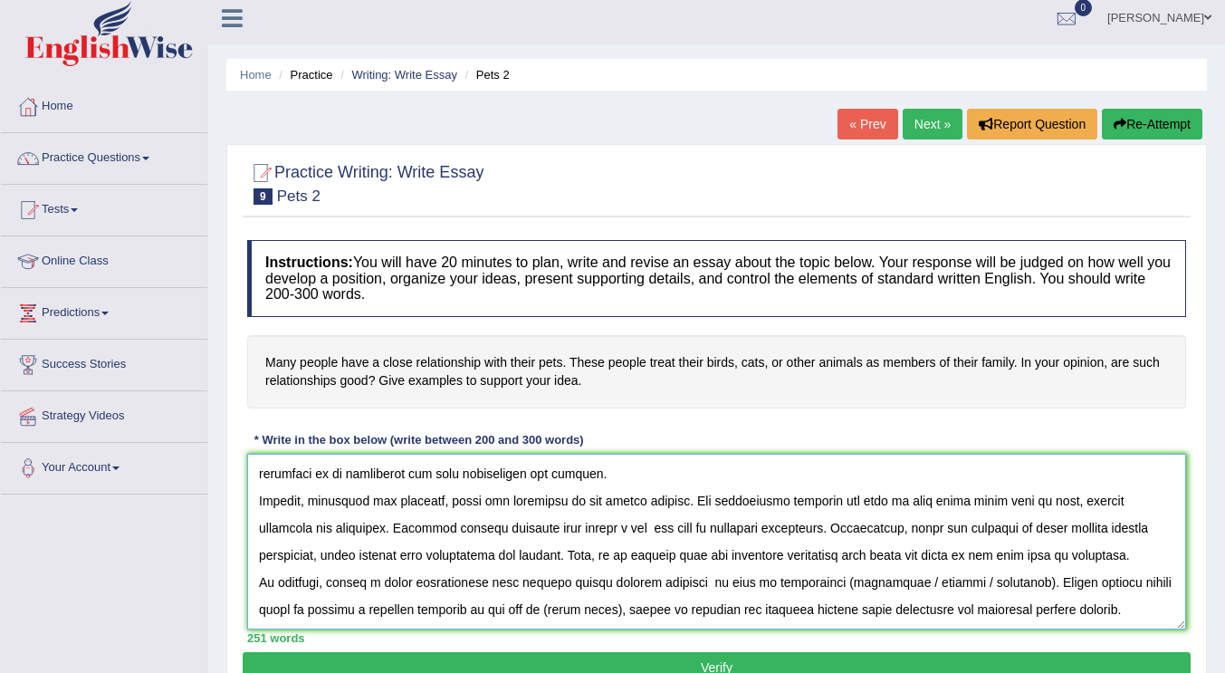
click at [813, 554] on textarea at bounding box center [716, 542] width 939 height 176
drag, startPoint x: 873, startPoint y: 551, endPoint x: 986, endPoint y: 561, distance: 113.7
click at [986, 561] on textarea at bounding box center [716, 542] width 939 height 176
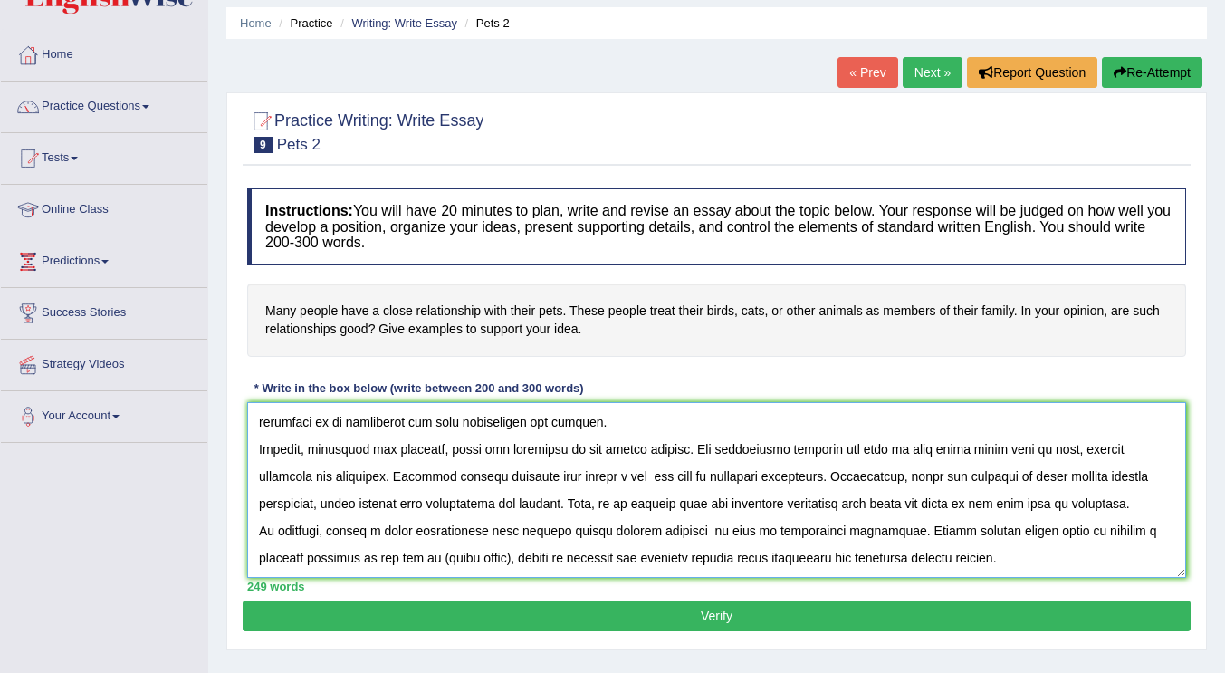
drag, startPoint x: 460, startPoint y: 530, endPoint x: 390, endPoint y: 521, distance: 70.3
click at [390, 521] on textarea at bounding box center [716, 490] width 939 height 176
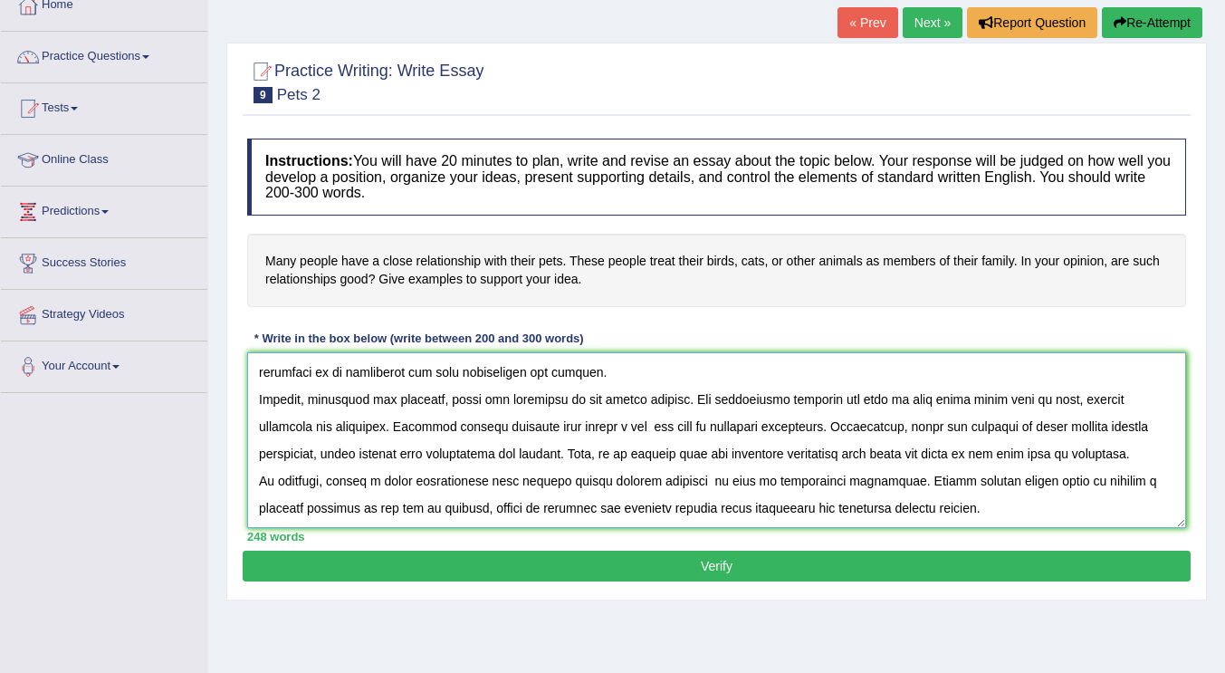
scroll to position [114, 0]
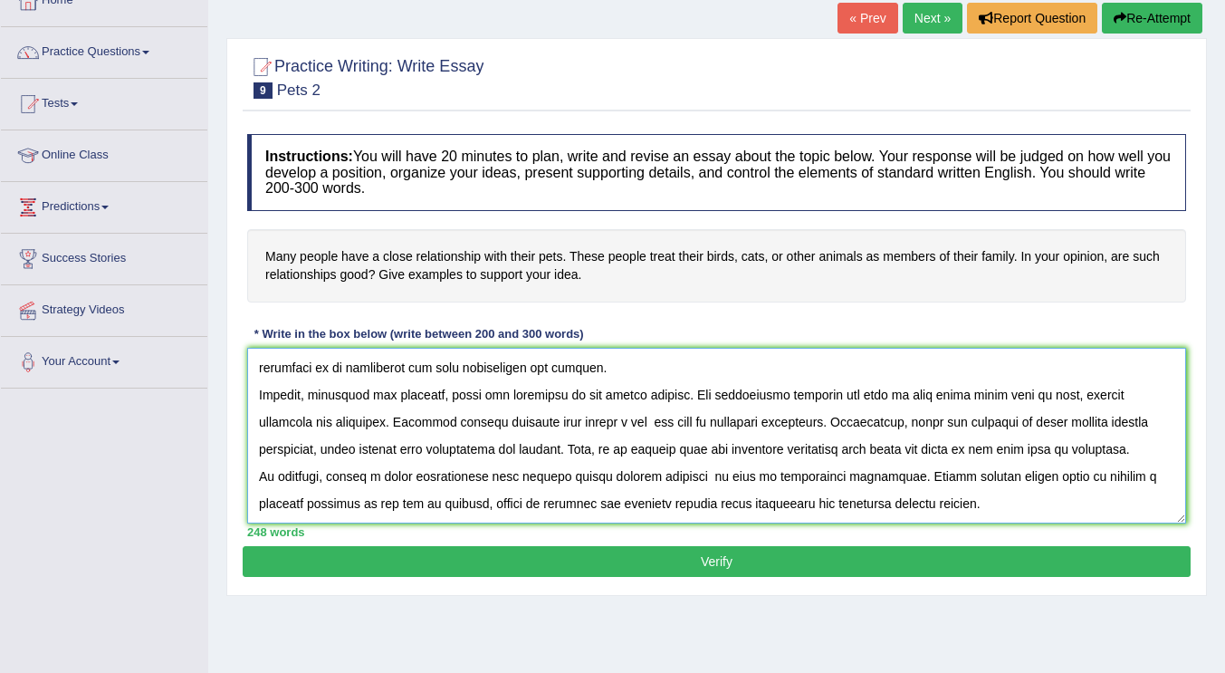
type textarea "The increasing influence of pets on our lives has ignited numerous discussions.…"
click at [735, 561] on button "Verify" at bounding box center [717, 561] width 948 height 31
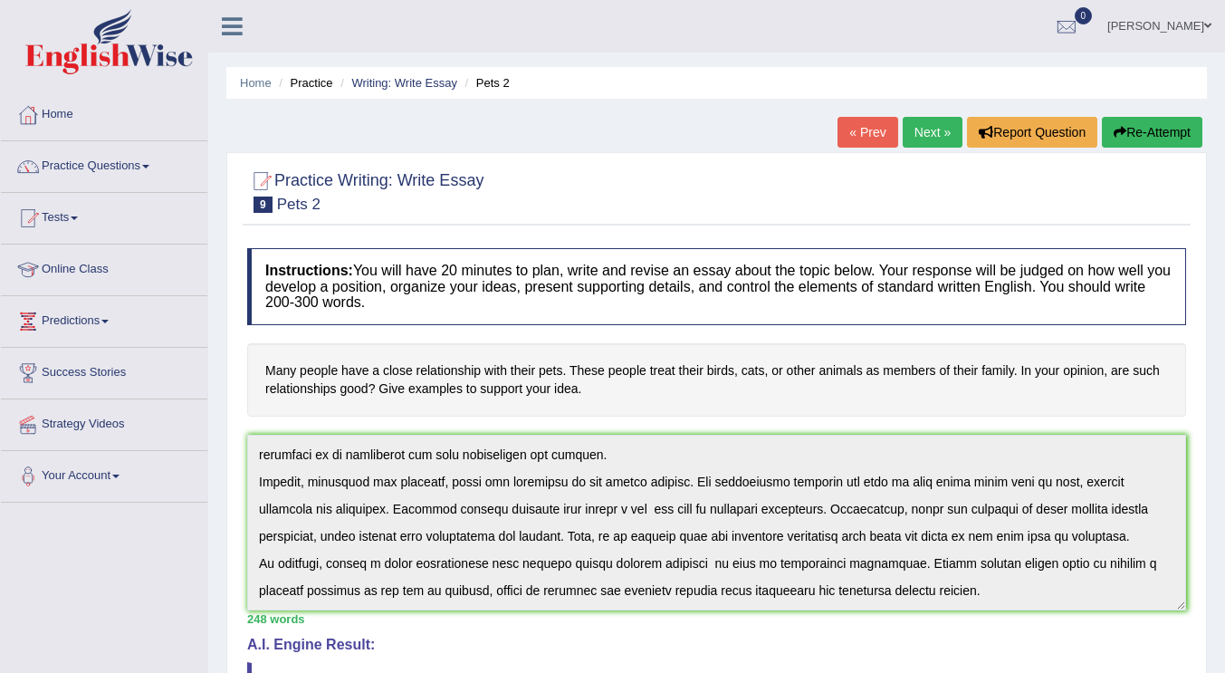
scroll to position [0, 0]
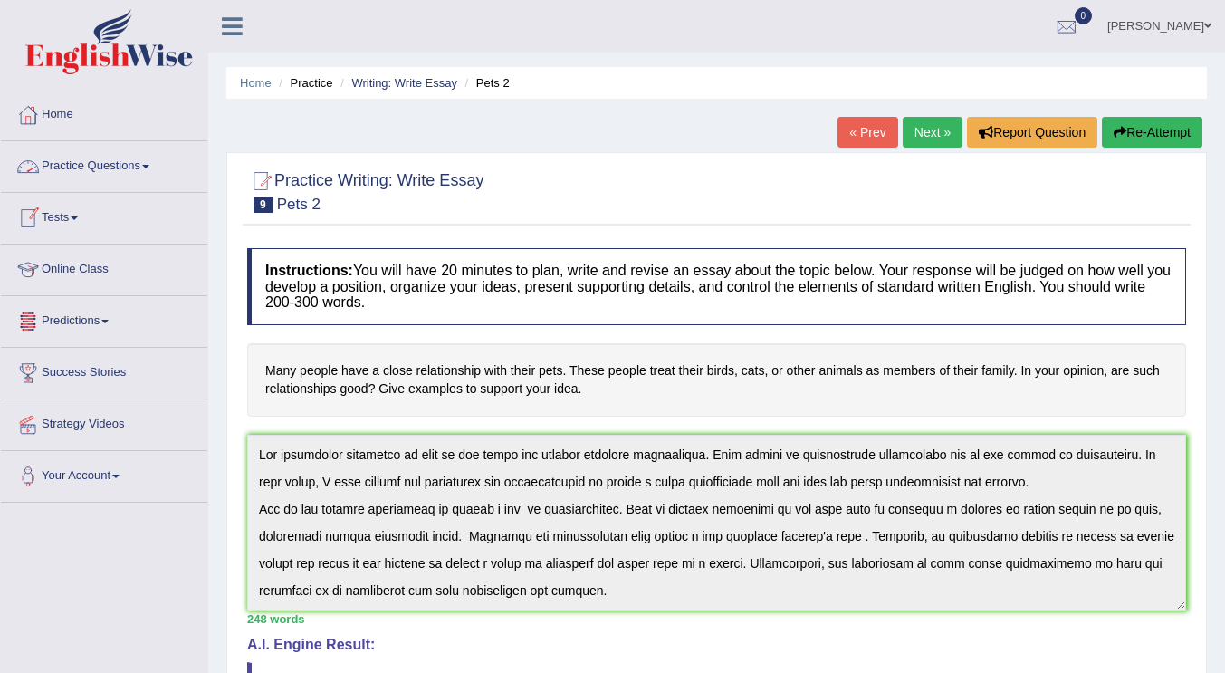
click at [140, 167] on link "Practice Questions" at bounding box center [104, 163] width 206 height 45
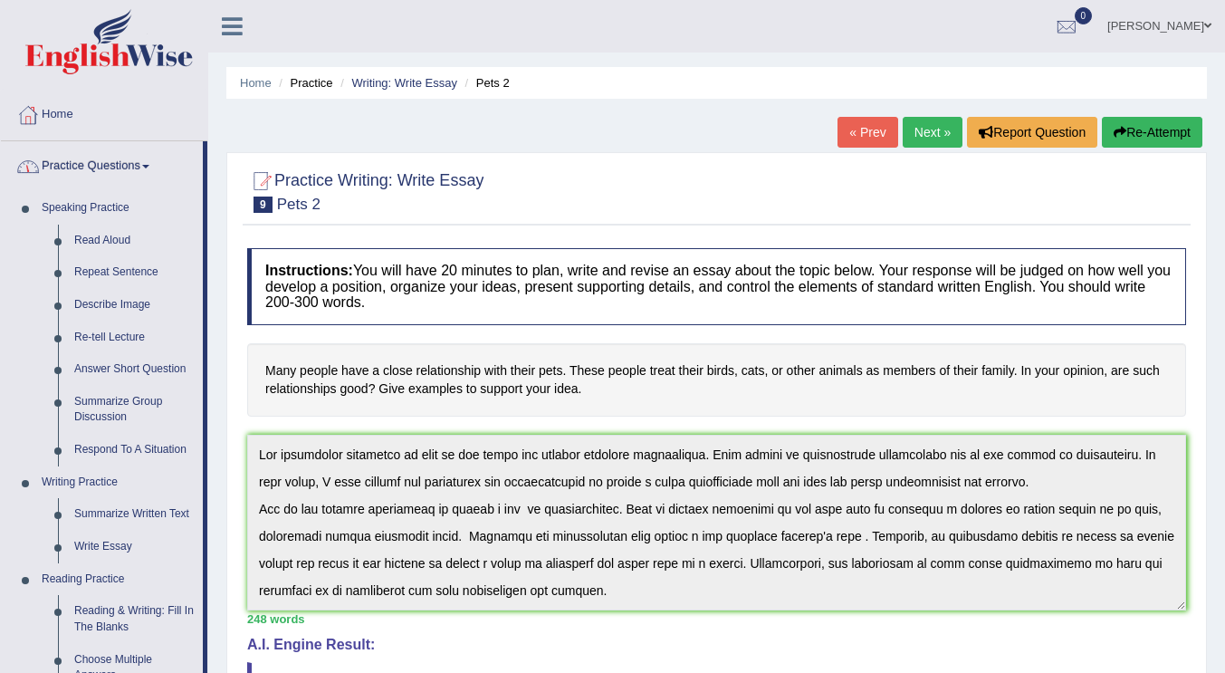
click at [125, 177] on link "Practice Questions" at bounding box center [102, 163] width 202 height 45
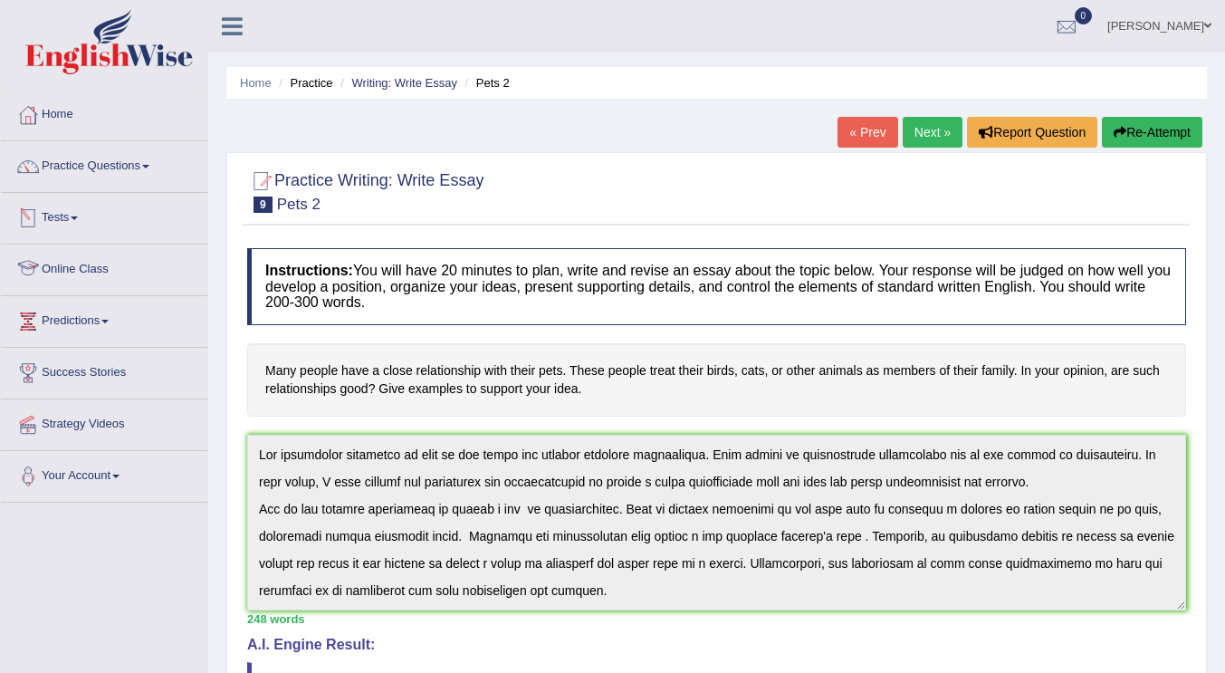
click at [80, 225] on link "Tests" at bounding box center [104, 215] width 206 height 45
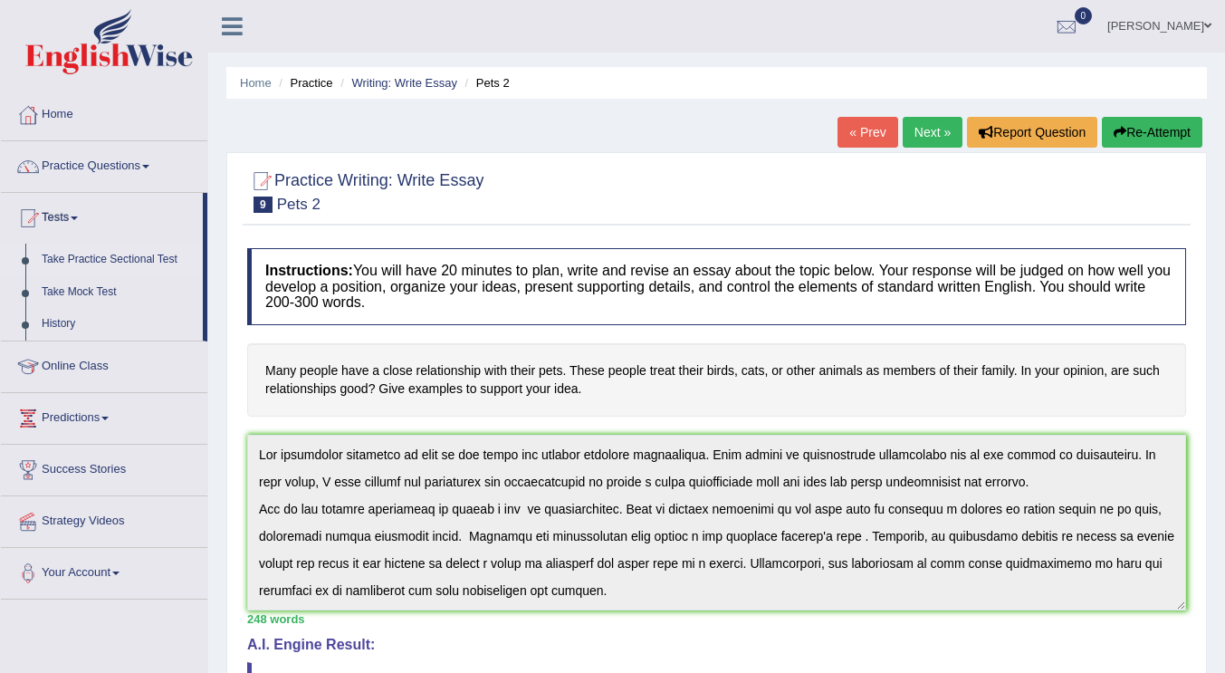
click at [107, 263] on link "Take Practice Sectional Test" at bounding box center [118, 260] width 169 height 33
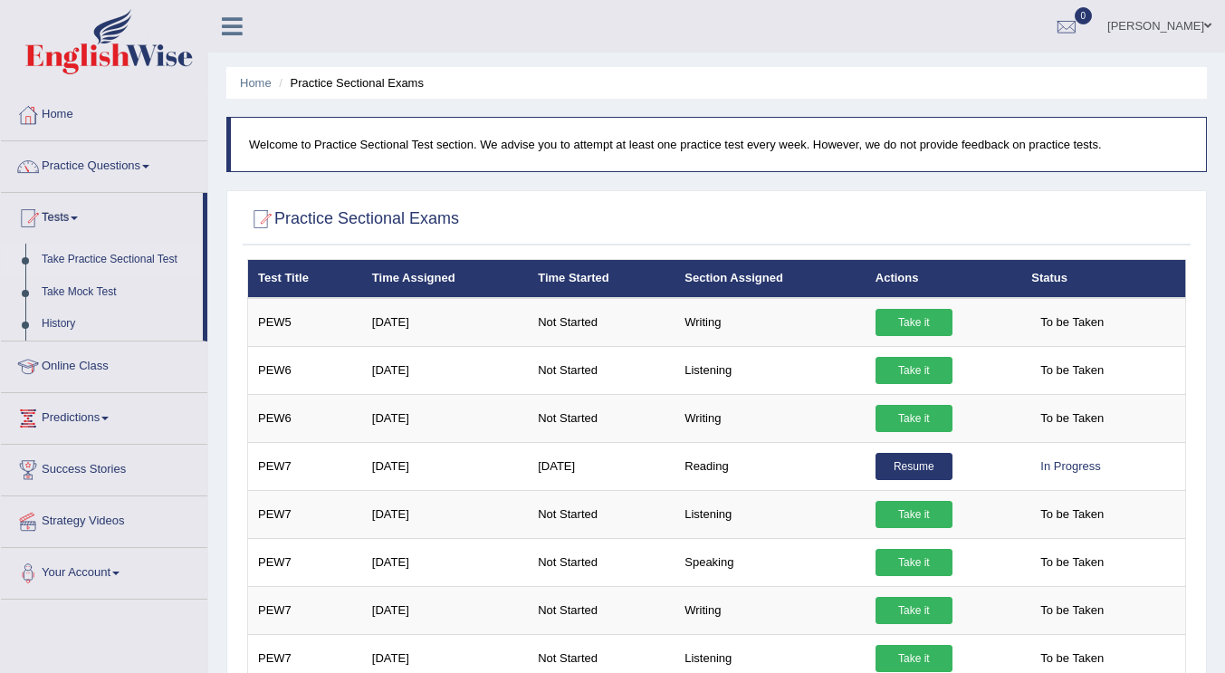
click at [933, 464] on link "Resume" at bounding box center [914, 466] width 77 height 27
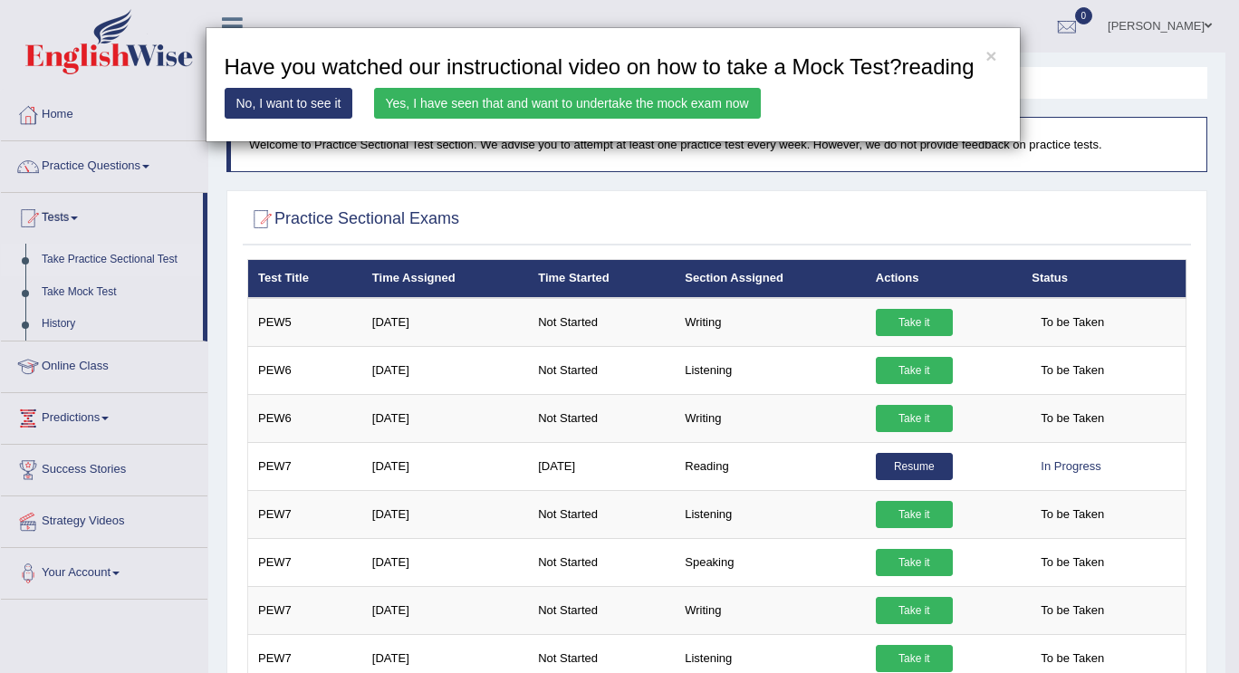
click at [599, 100] on link "Yes, I have seen that and want to undertake the mock exam now" at bounding box center [567, 103] width 387 height 31
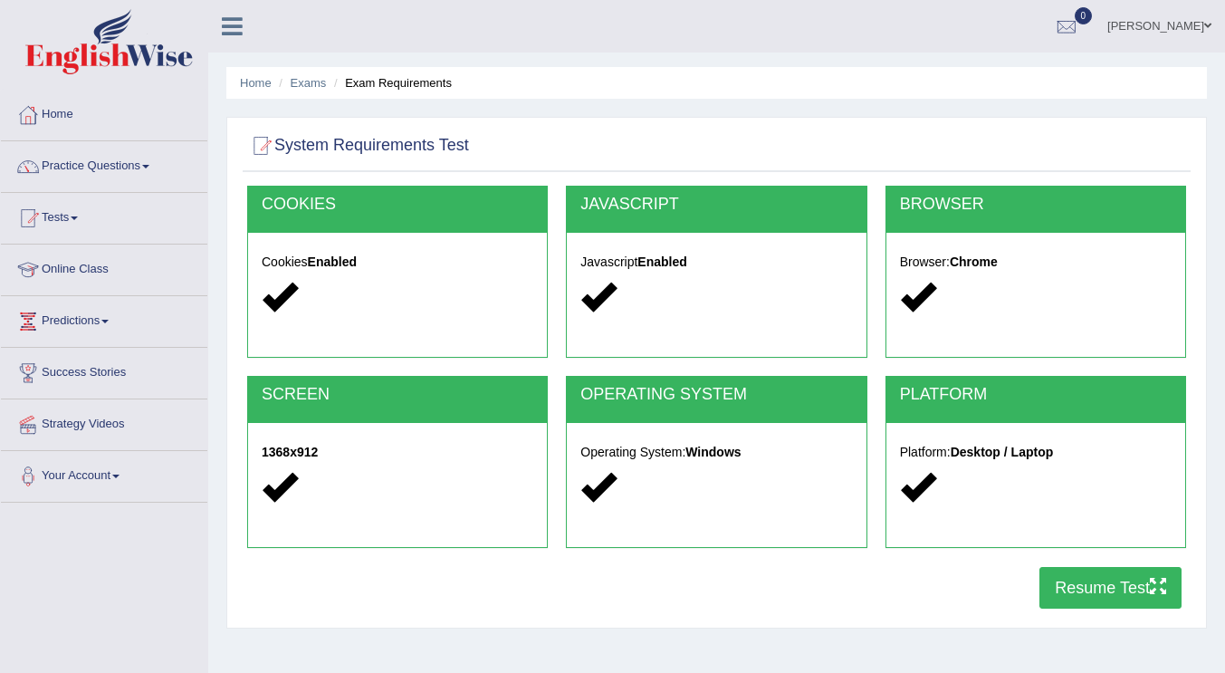
click at [1075, 582] on button "Resume Test" at bounding box center [1111, 588] width 142 height 42
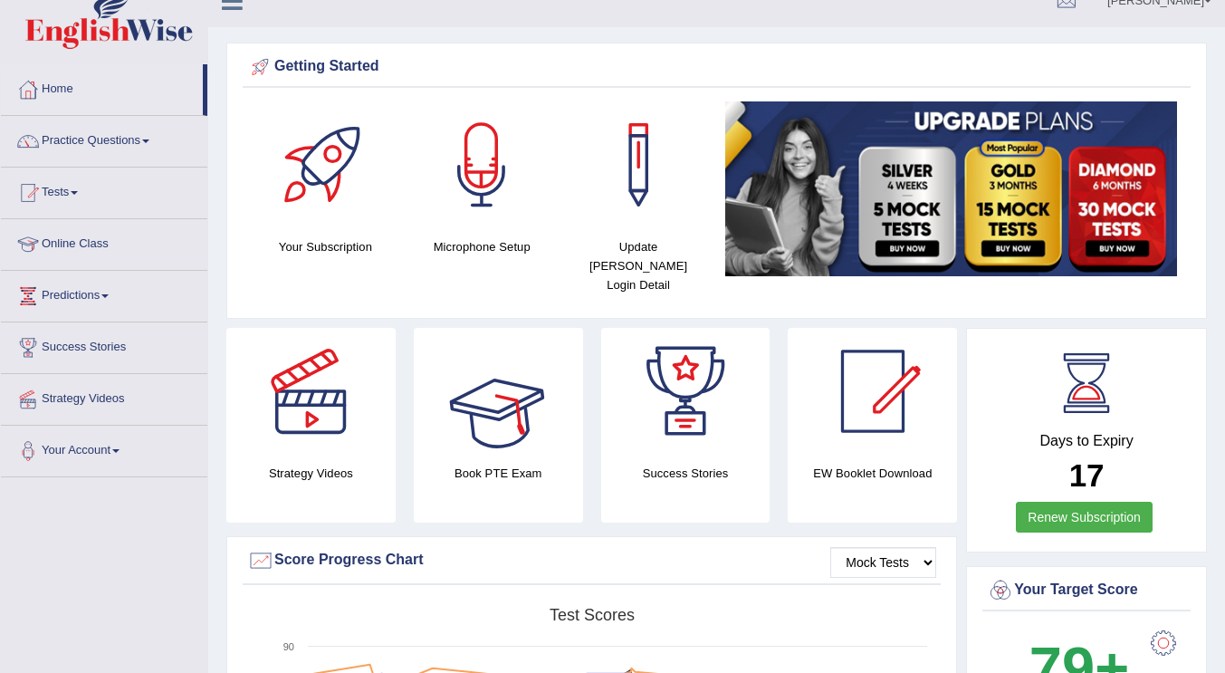
scroll to position [21, 0]
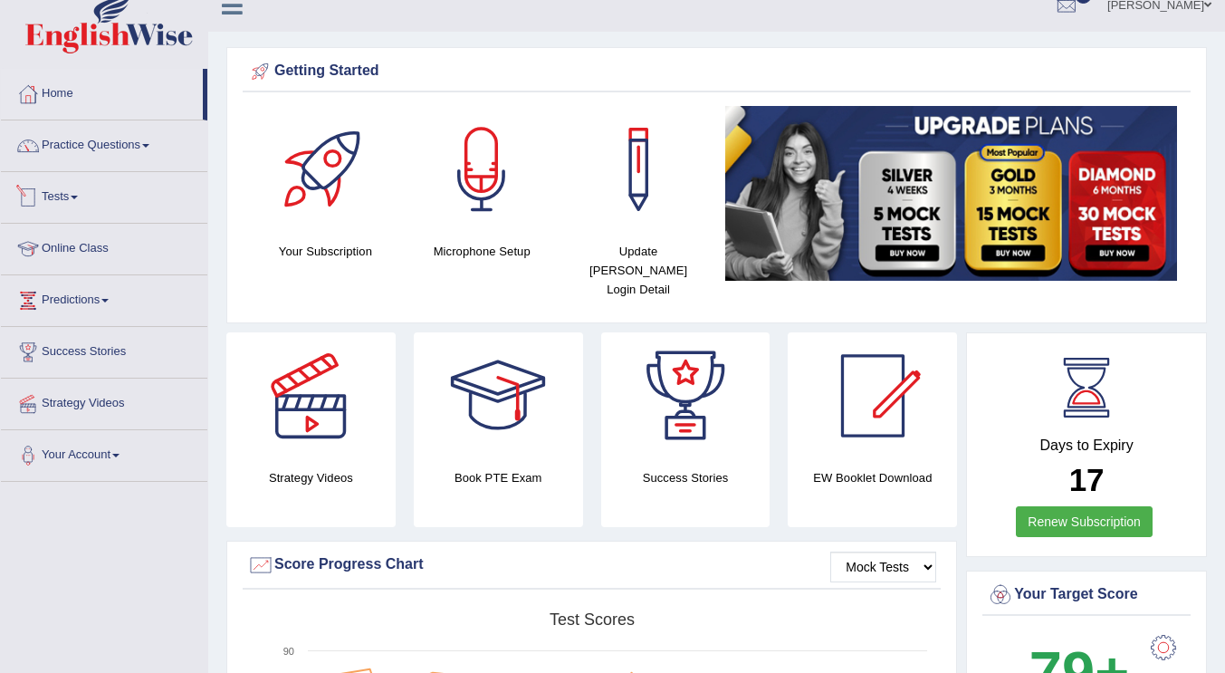
click at [76, 198] on link "Tests" at bounding box center [104, 194] width 206 height 45
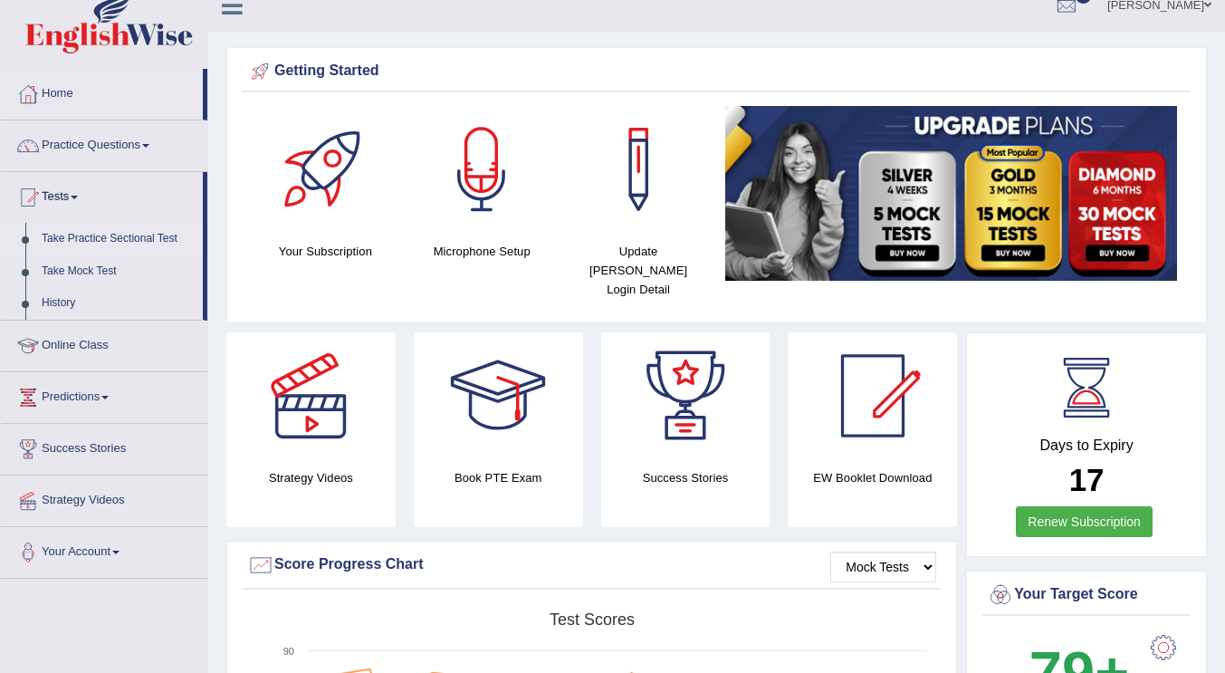
click at [75, 244] on link "Take Practice Sectional Test" at bounding box center [118, 239] width 169 height 33
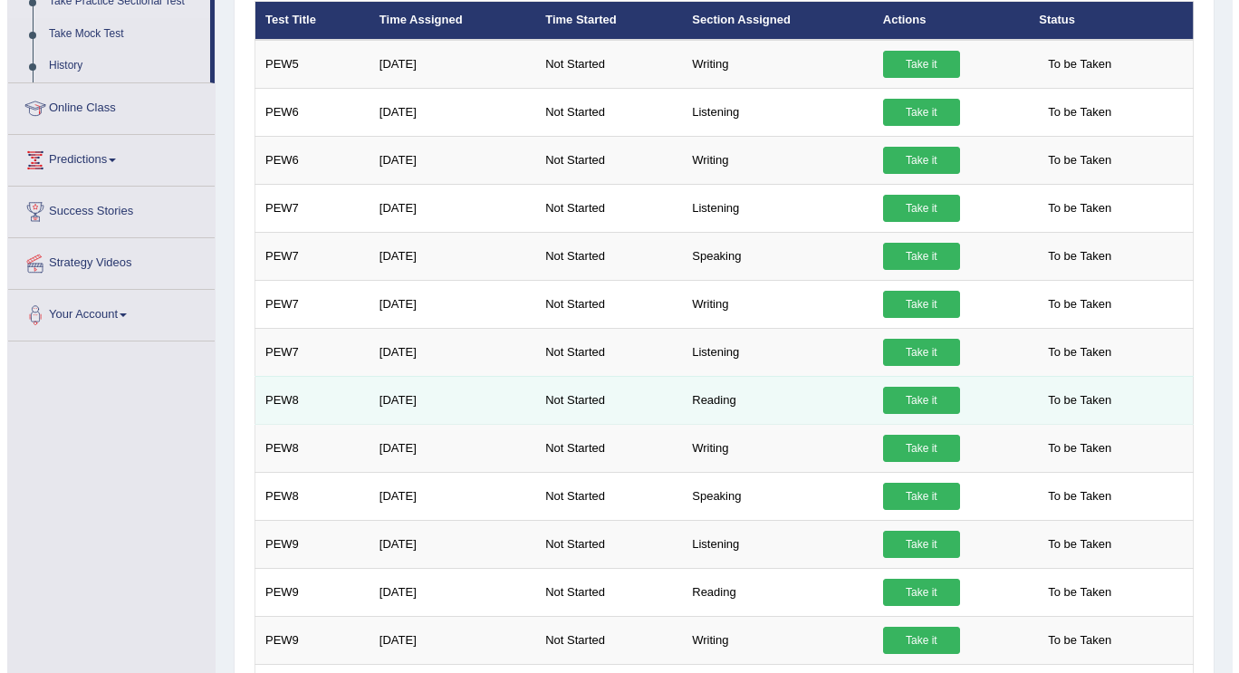
scroll to position [256, 0]
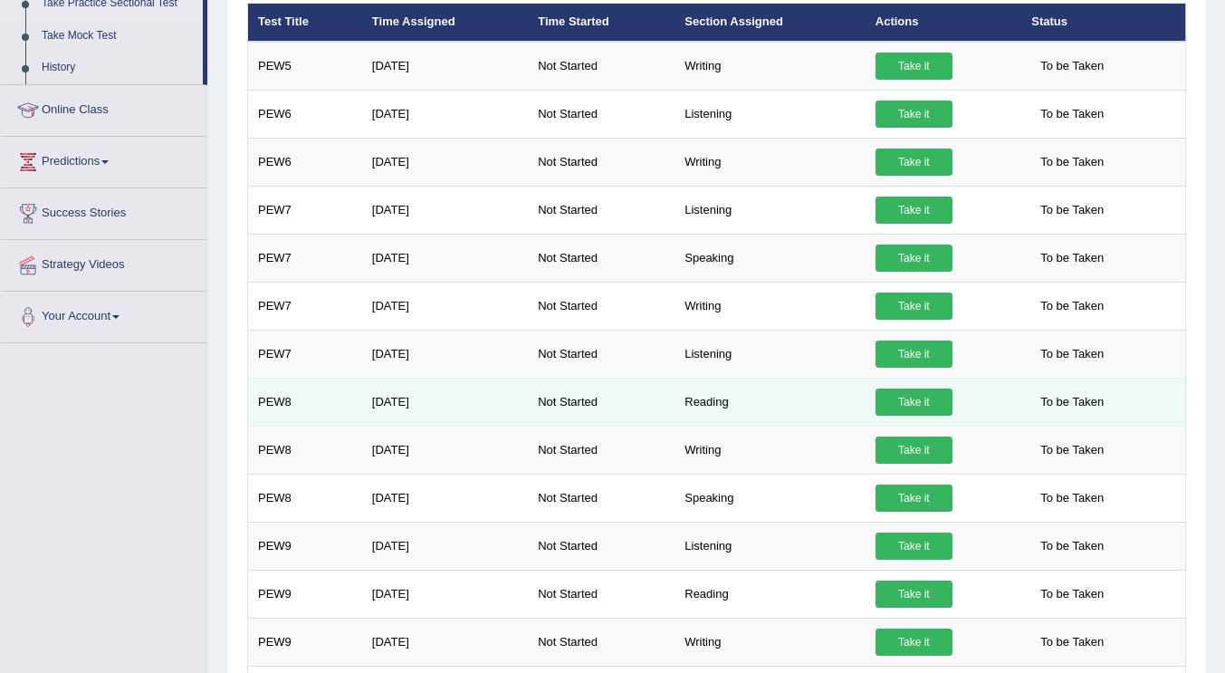
click at [926, 407] on link "Take it" at bounding box center [914, 401] width 77 height 27
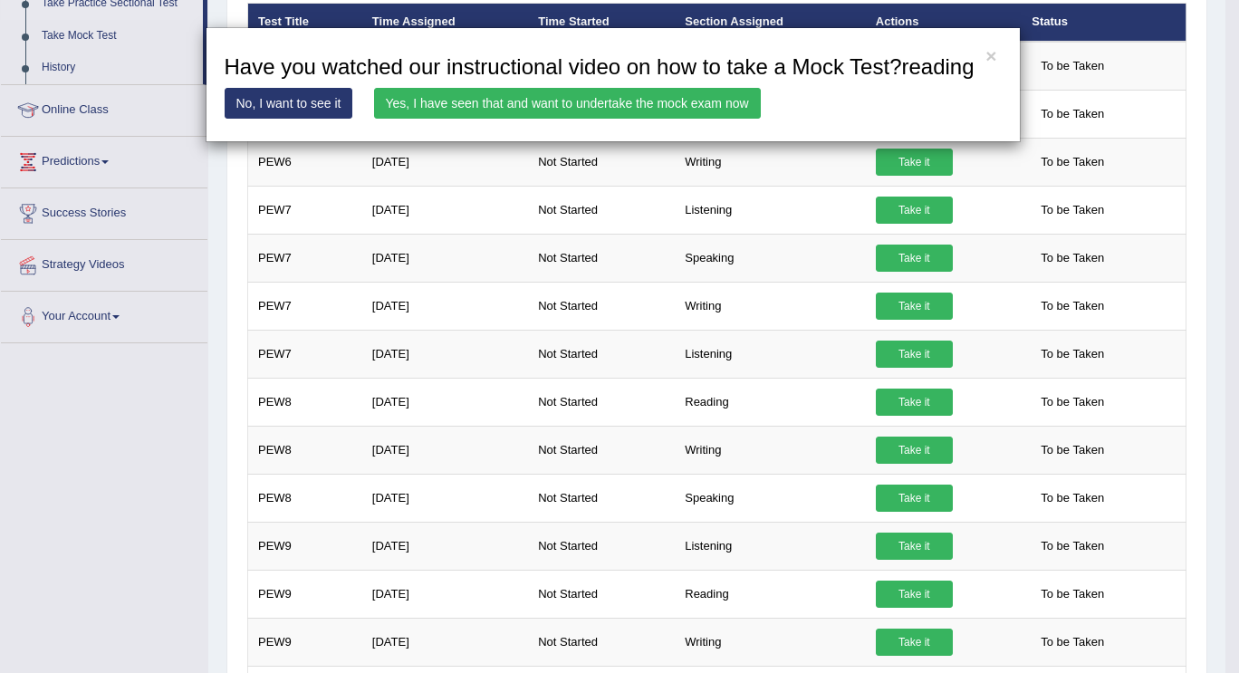
click at [615, 100] on link "Yes, I have seen that and want to undertake the mock exam now" at bounding box center [567, 103] width 387 height 31
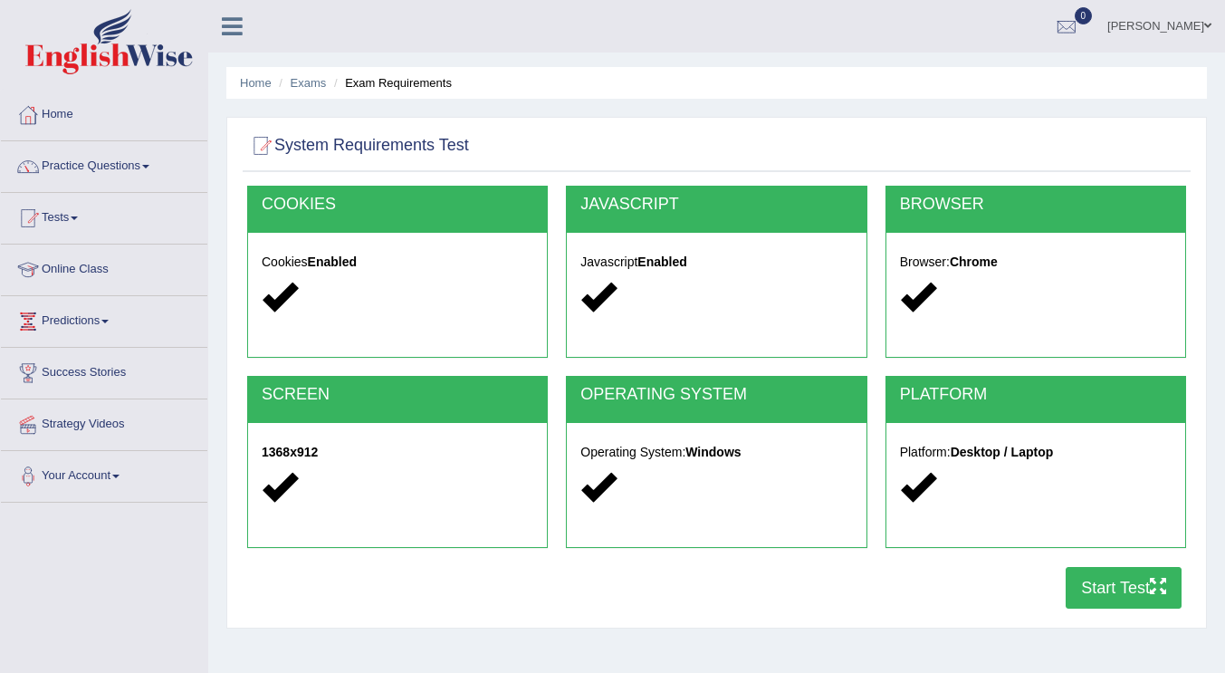
click at [1120, 589] on button "Start Test" at bounding box center [1124, 588] width 116 height 42
